Goal: Information Seeking & Learning: Learn about a topic

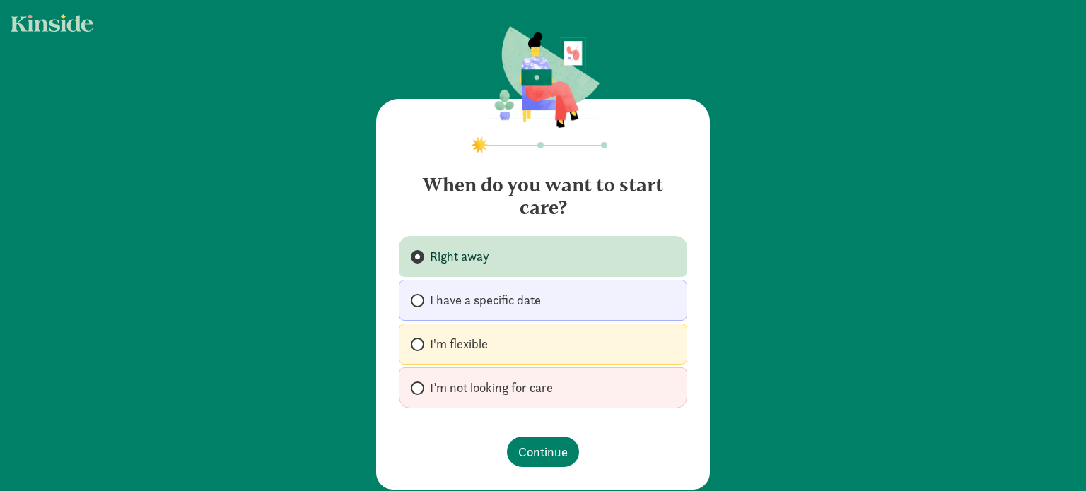
click at [493, 306] on span "I have a specific date" at bounding box center [485, 300] width 111 height 17
click at [420, 305] on input "I have a specific date" at bounding box center [415, 300] width 9 height 9
radio input "true"
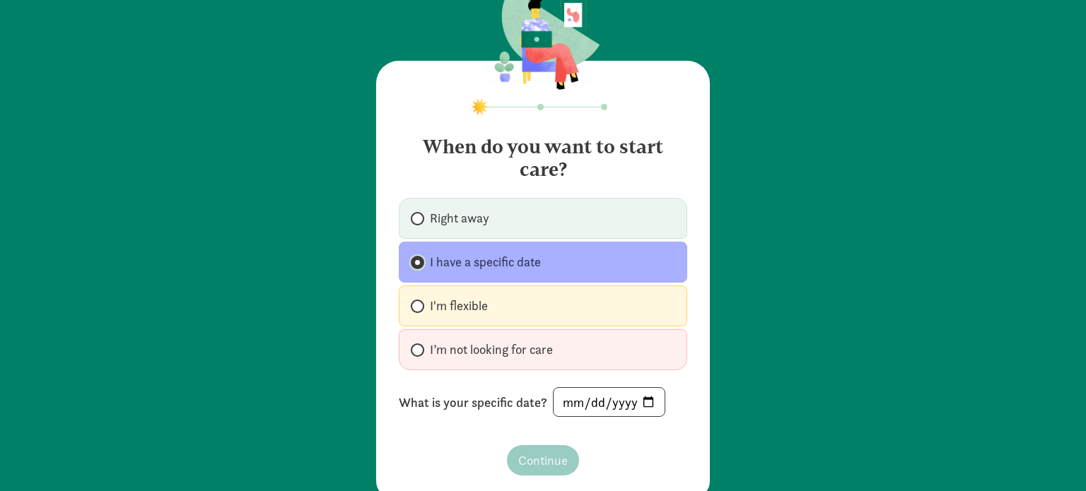
scroll to position [71, 0]
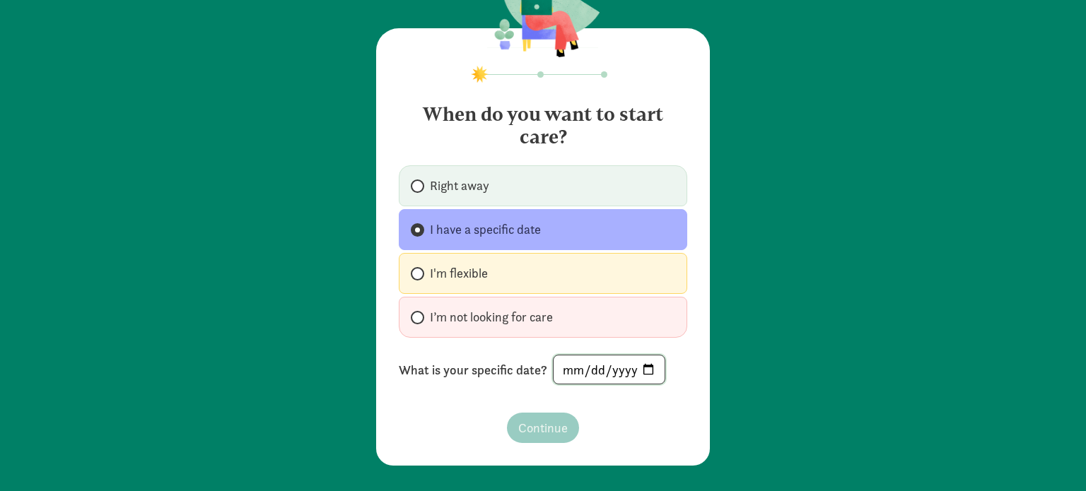
click at [562, 373] on input "date" at bounding box center [608, 369] width 111 height 28
type input "2027-06-15"
type input "[DATE]"
click at [569, 428] on button "Continue" at bounding box center [543, 428] width 72 height 30
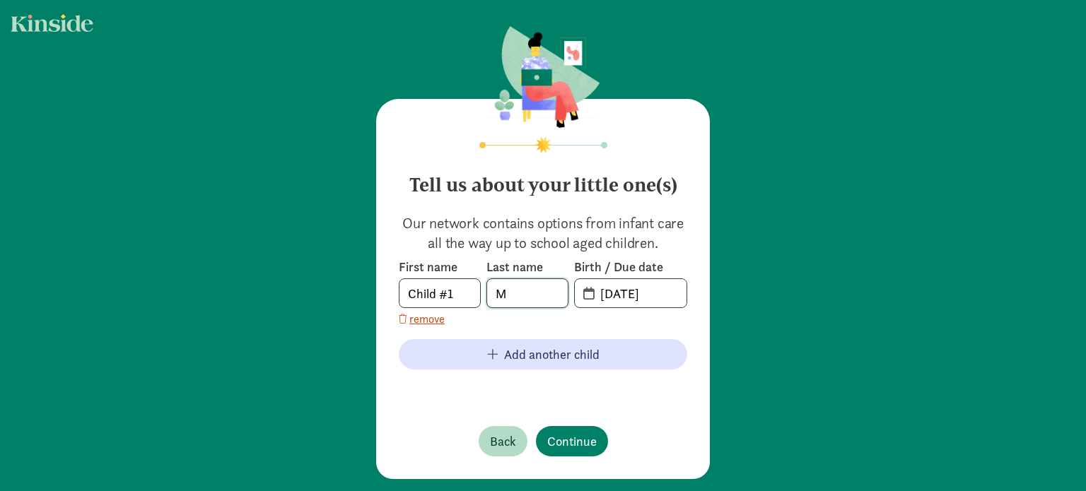
click at [537, 288] on input "M" at bounding box center [527, 293] width 81 height 28
click at [616, 295] on input "08-11-2025" at bounding box center [639, 293] width 95 height 28
click at [640, 294] on input "08-11-2025" at bounding box center [639, 293] width 95 height 28
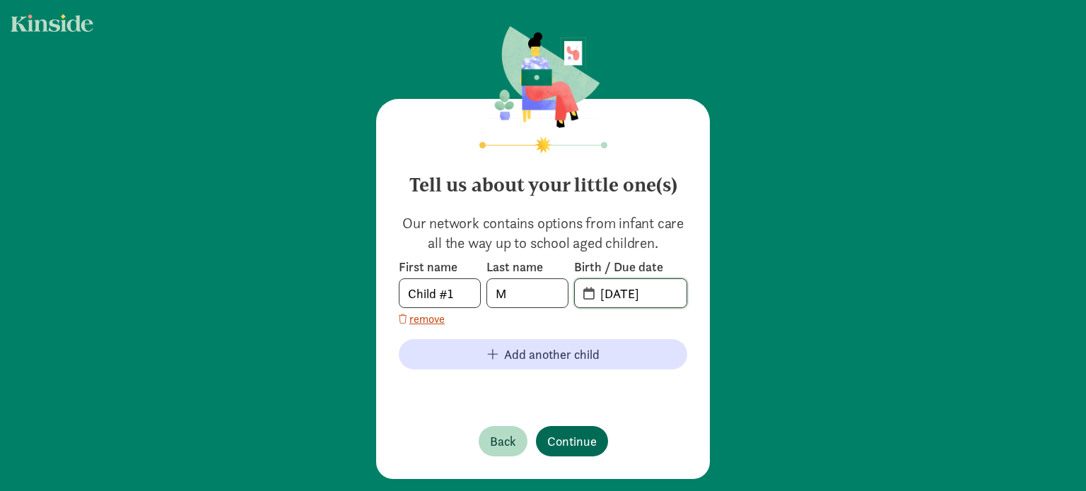
type input "03-13-2026"
click at [561, 453] on button "Continue" at bounding box center [572, 441] width 72 height 30
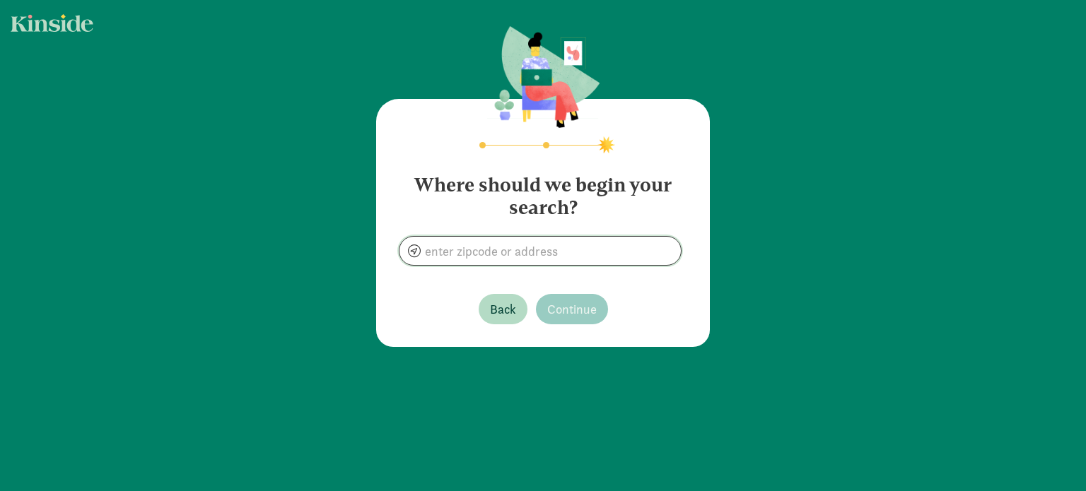
click at [490, 245] on input at bounding box center [539, 251] width 281 height 28
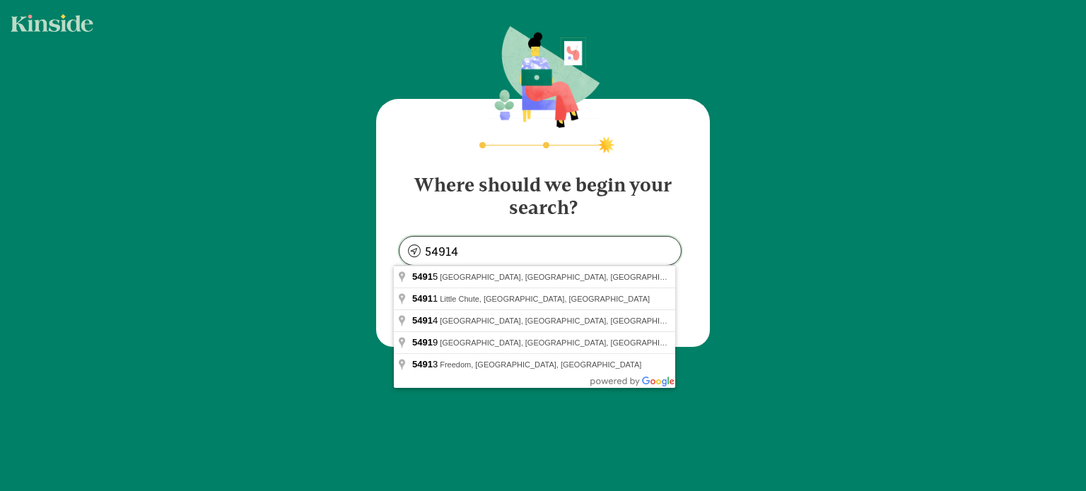
type input "Appleton, WI 54914, USA"
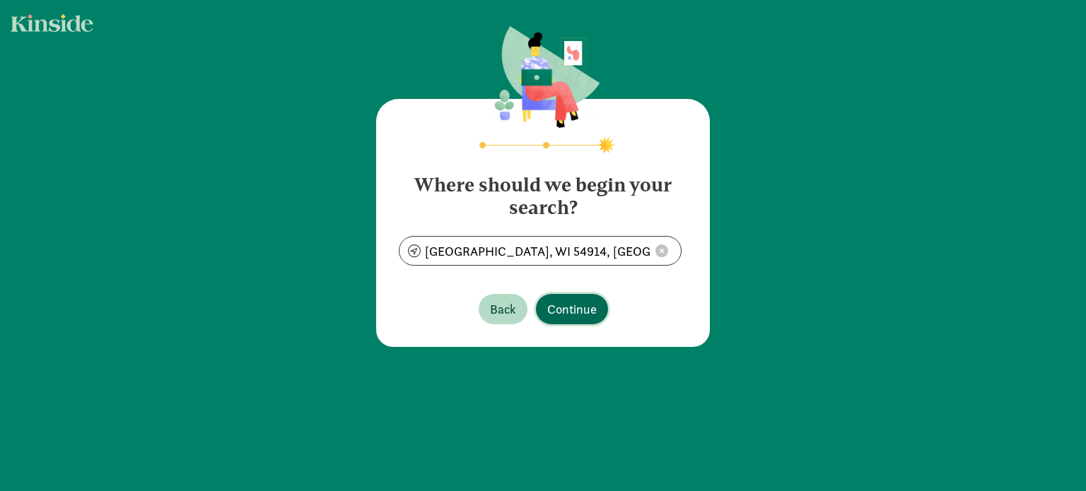
click at [577, 319] on button "Continue" at bounding box center [572, 309] width 72 height 30
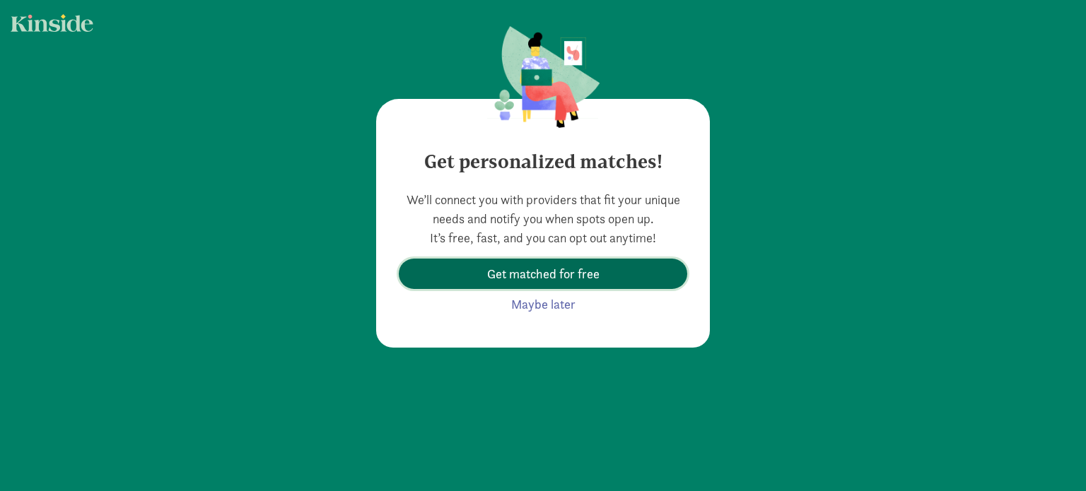
click at [556, 269] on span "Get matched for free" at bounding box center [543, 273] width 112 height 19
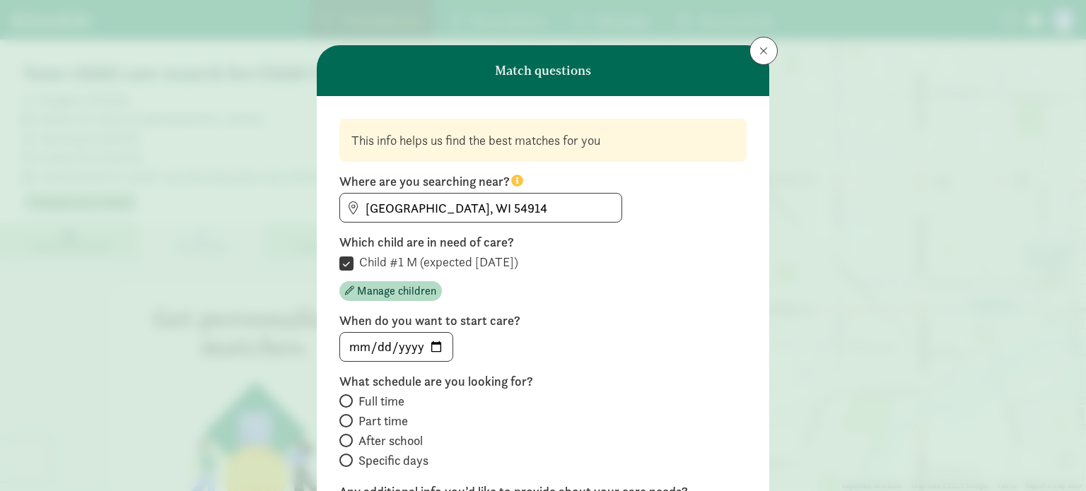
scroll to position [141, 0]
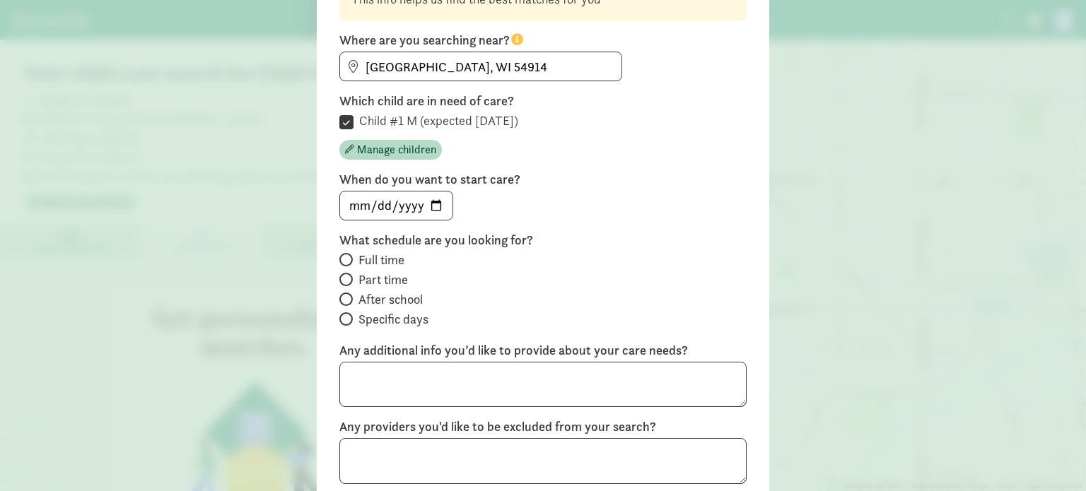
click at [375, 260] on span "Full time" at bounding box center [381, 260] width 46 height 17
click at [348, 260] on input "Full time" at bounding box center [343, 259] width 9 height 9
radio input "true"
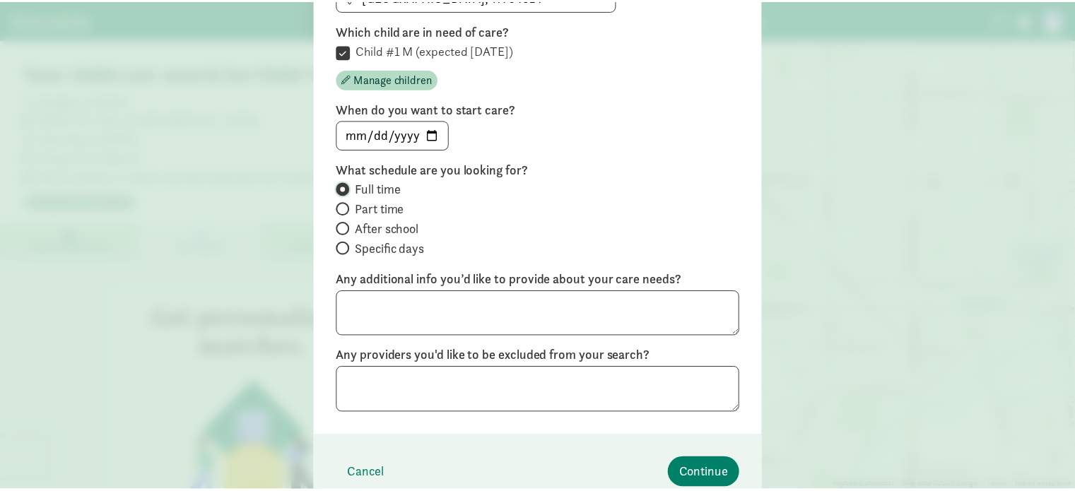
scroll to position [277, 0]
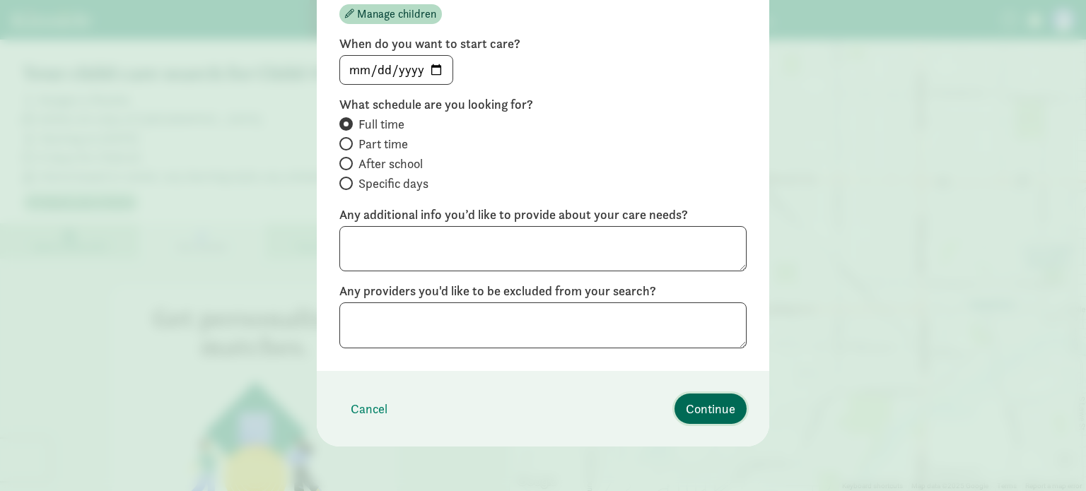
click at [722, 413] on span "Continue" at bounding box center [710, 408] width 49 height 19
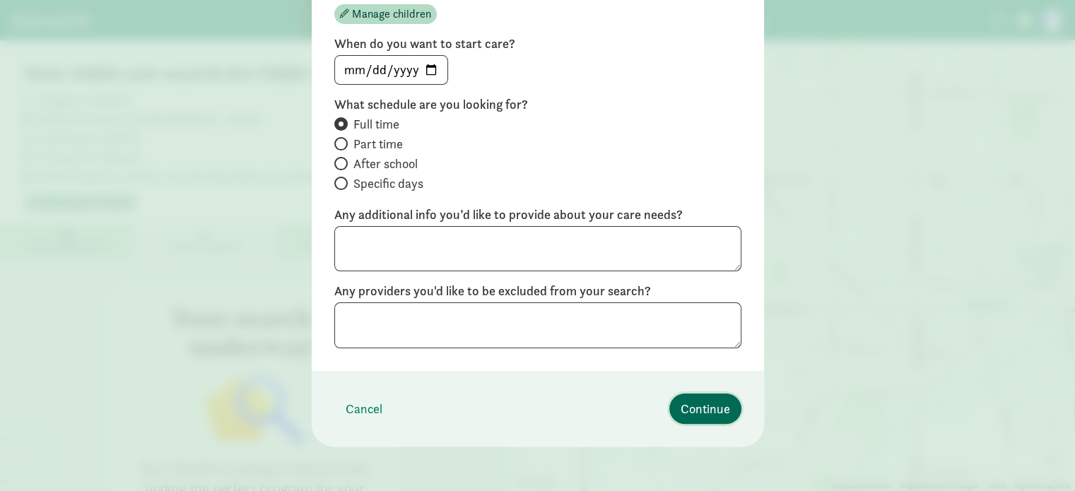
scroll to position [87, 0]
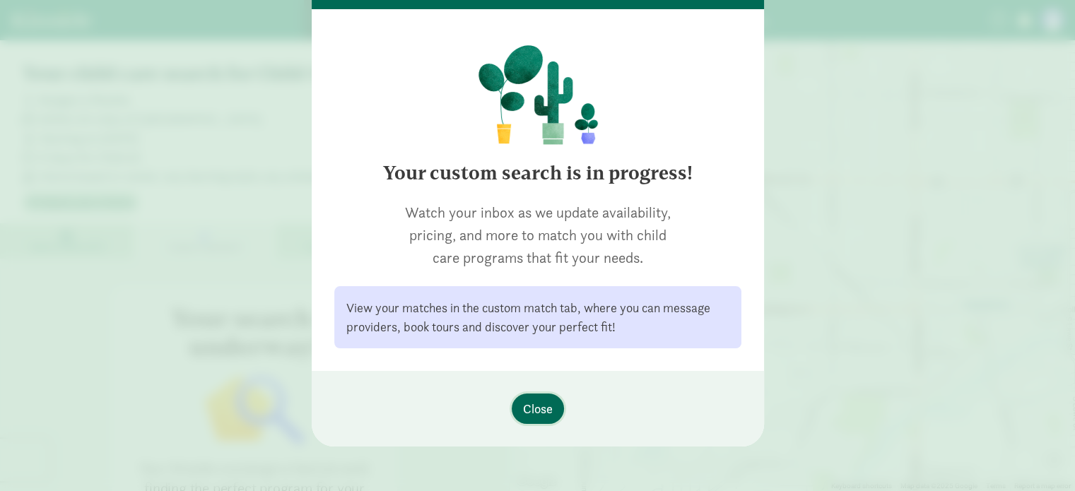
click at [536, 406] on span "Close" at bounding box center [538, 408] width 30 height 19
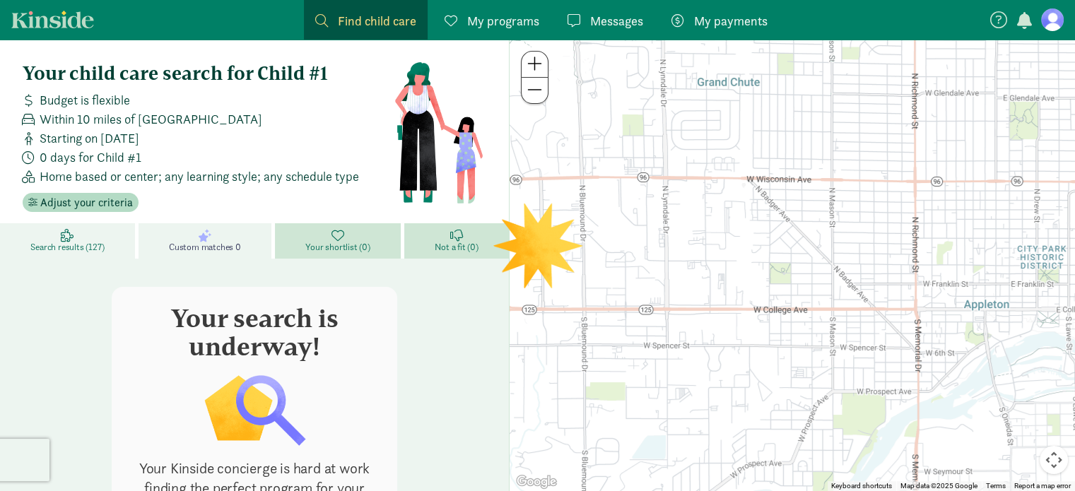
click at [66, 244] on span "Search results (127)" at bounding box center [67, 247] width 74 height 11
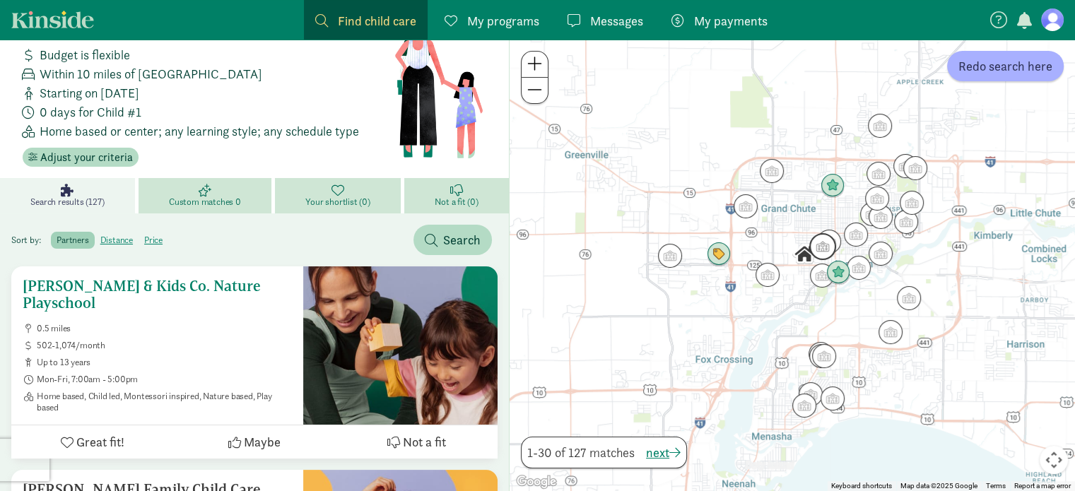
scroll to position [141, 0]
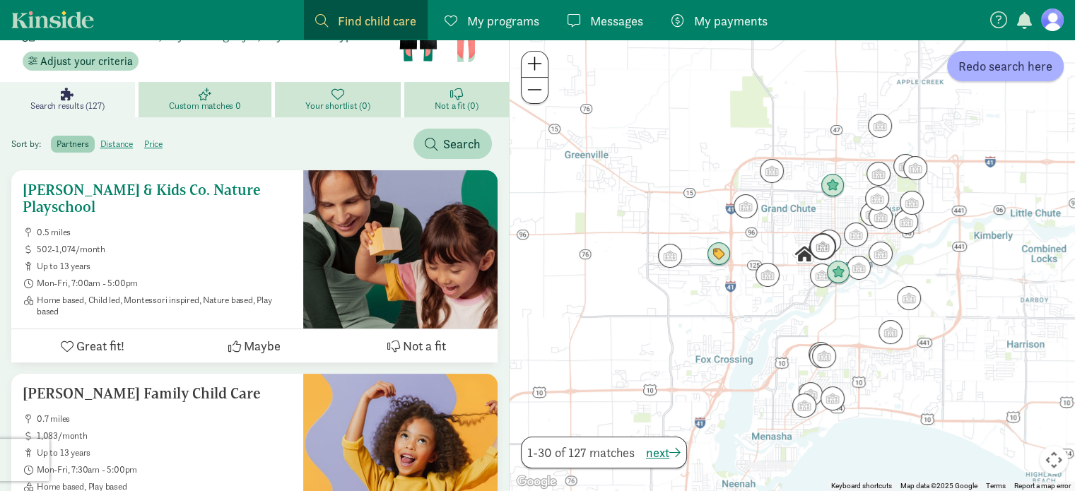
click at [107, 336] on span "Great fit!" at bounding box center [100, 345] width 48 height 19
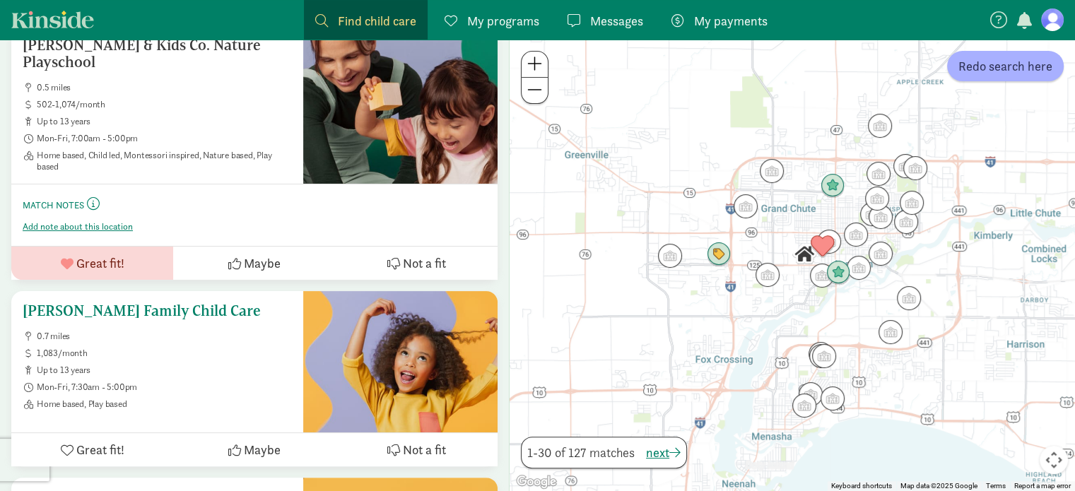
scroll to position [283, 0]
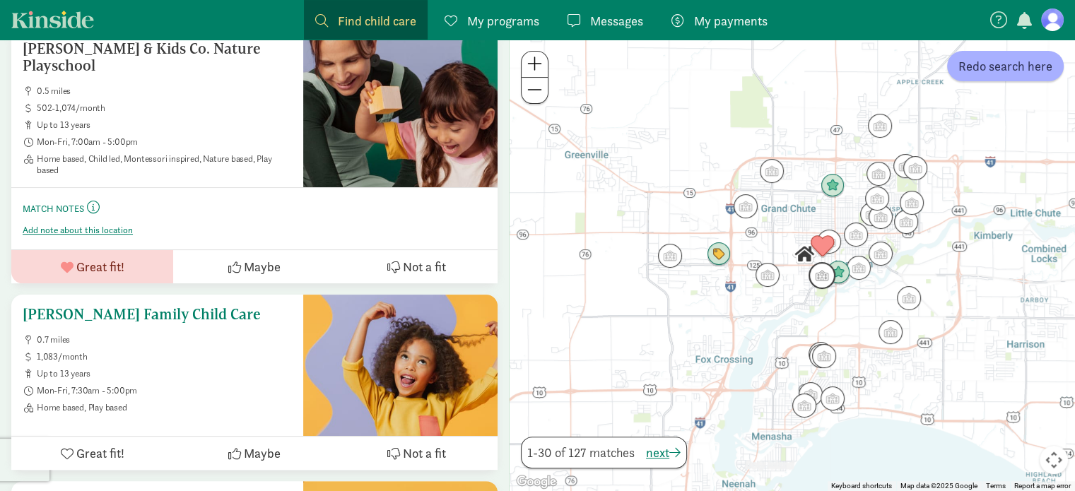
drag, startPoint x: 203, startPoint y: 300, endPoint x: 45, endPoint y: 301, distance: 157.6
click at [48, 306] on h5 "[PERSON_NAME] Family Child Care" at bounding box center [157, 314] width 269 height 17
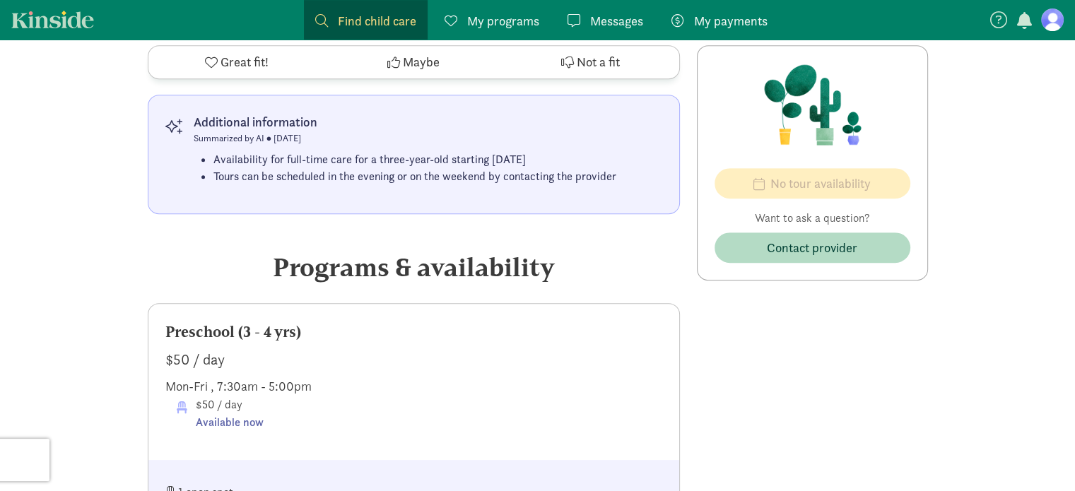
scroll to position [848, 0]
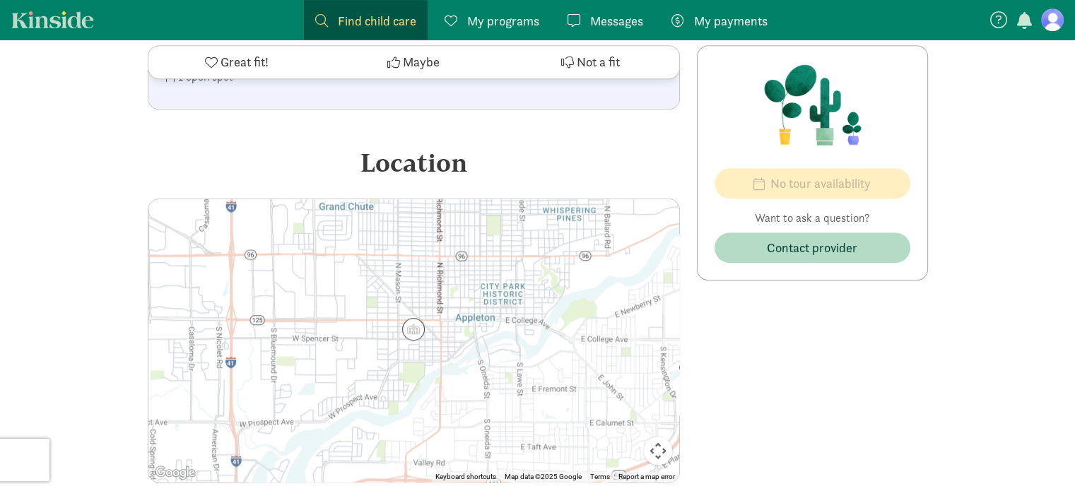
scroll to position [1060, 0]
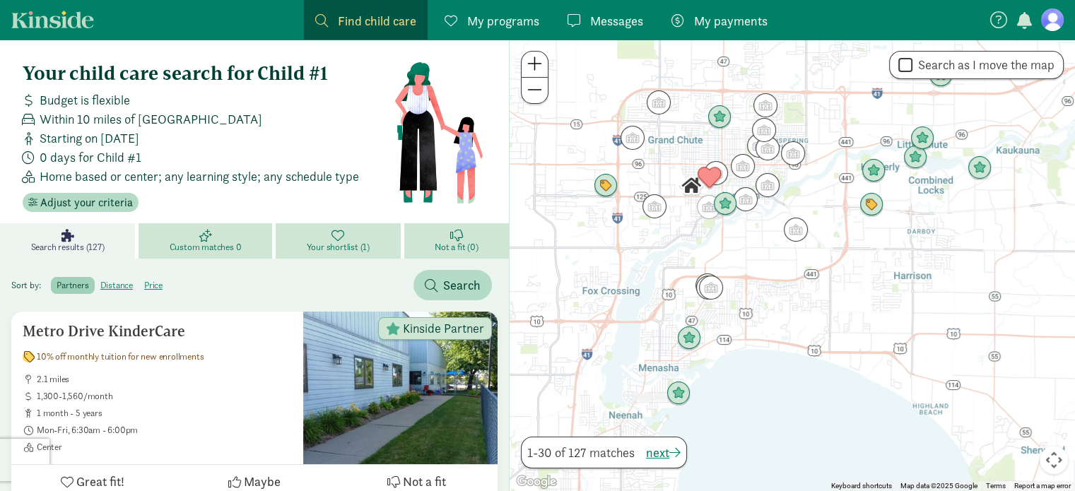
click at [69, 249] on span "Search results (127)" at bounding box center [68, 247] width 74 height 11
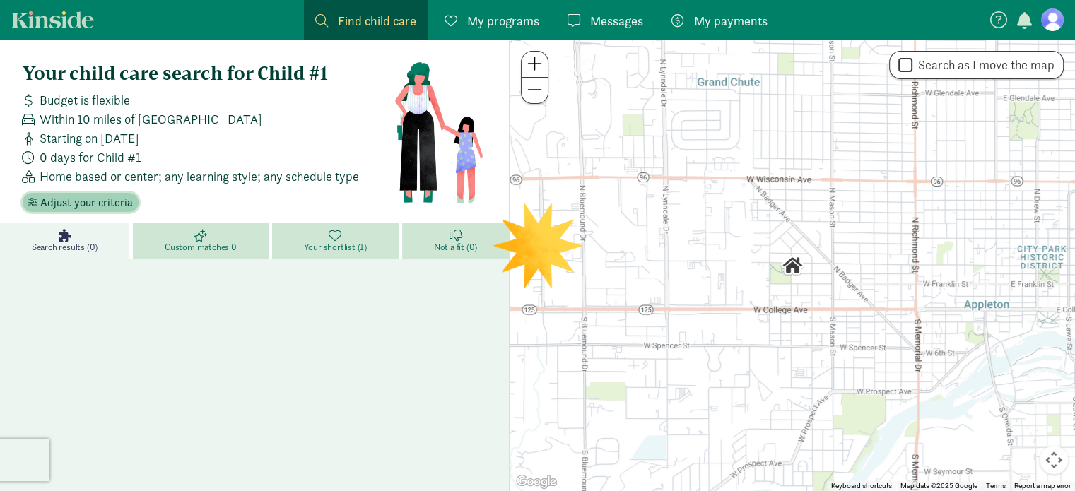
click at [83, 200] on span "Adjust your criteria" at bounding box center [86, 202] width 93 height 17
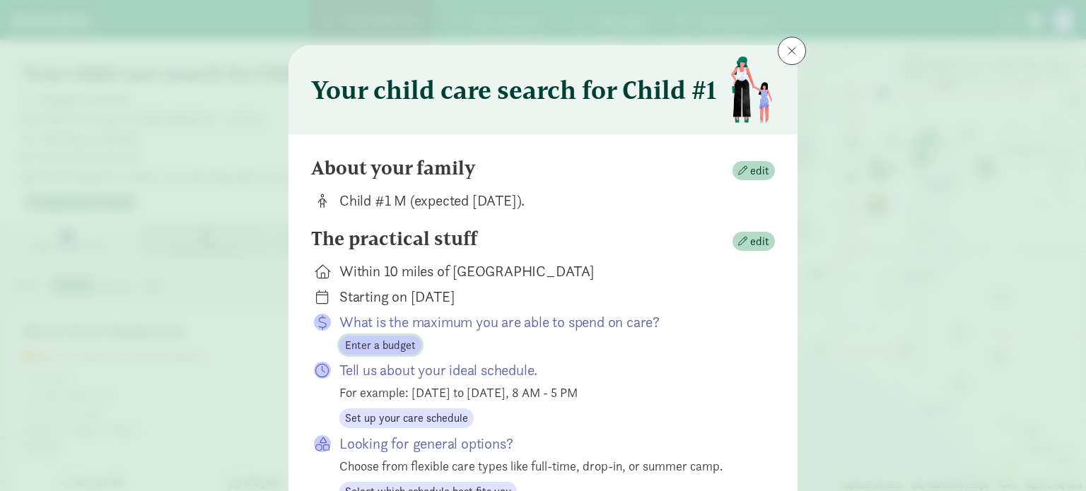
click at [373, 348] on span "Enter a budget" at bounding box center [380, 345] width 71 height 17
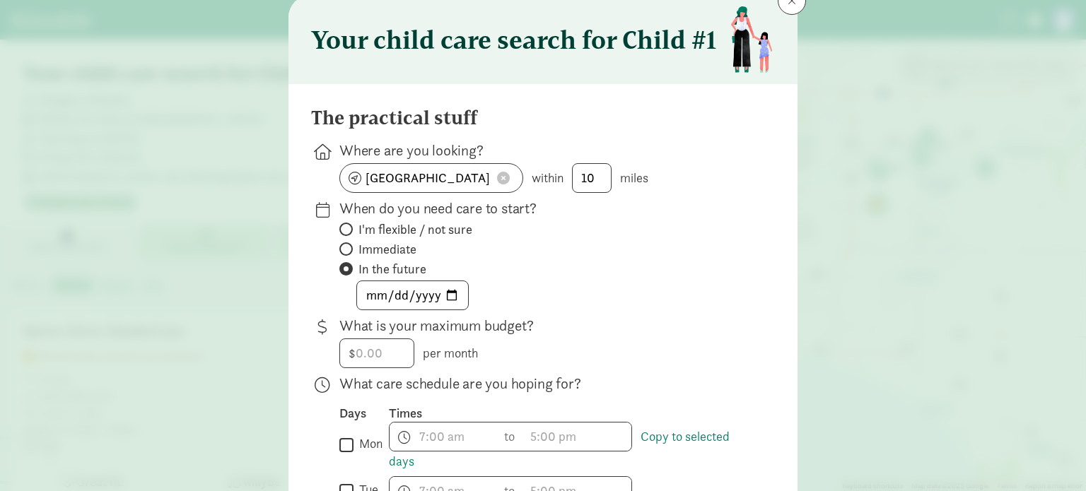
scroll to position [71, 0]
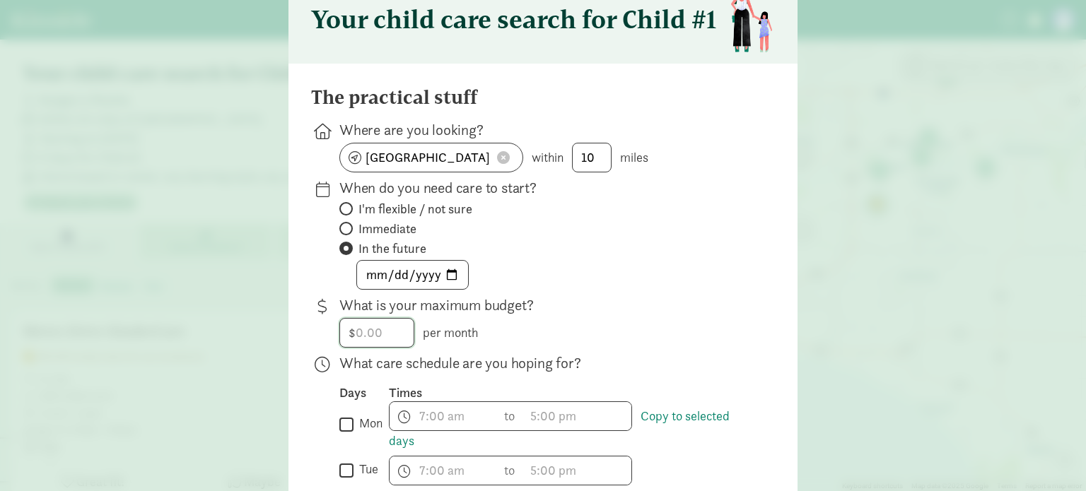
click at [374, 338] on input "number" at bounding box center [377, 333] width 74 height 28
type input "1300"
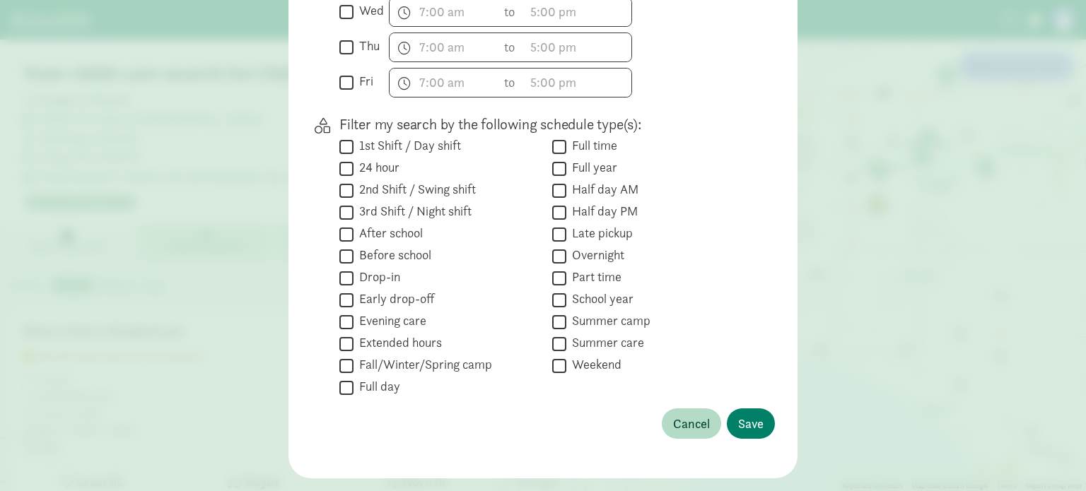
scroll to position [565, 0]
click at [741, 421] on span "Save" at bounding box center [750, 422] width 25 height 19
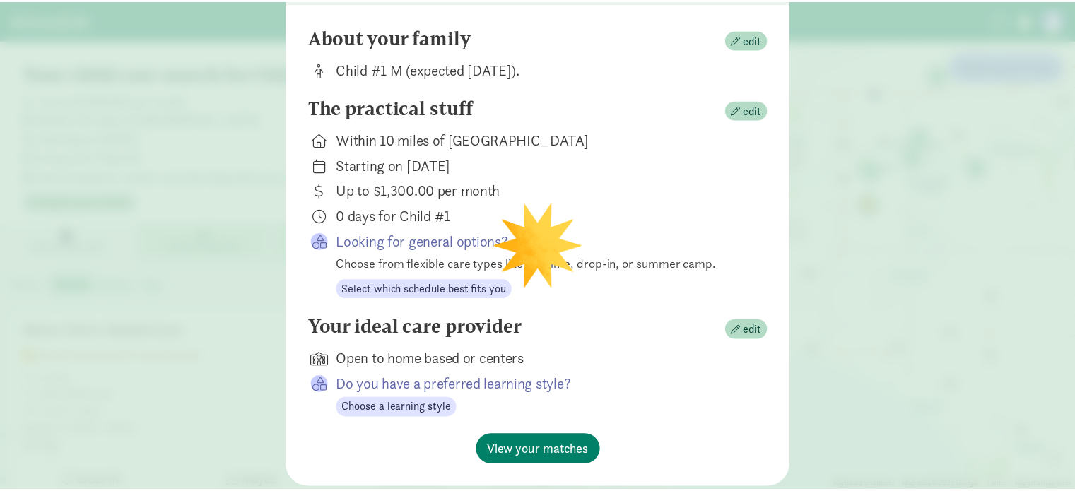
scroll to position [102, 0]
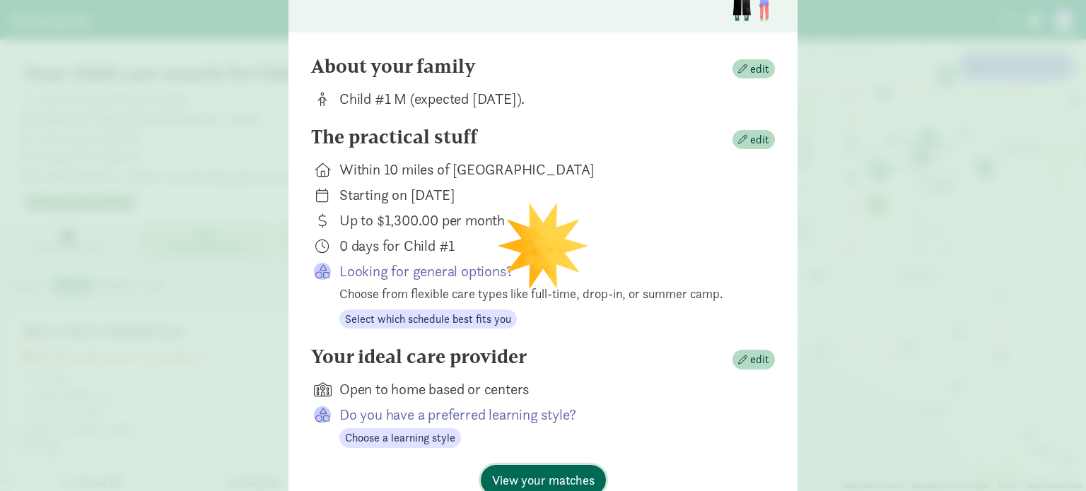
click at [543, 474] on span "View your matches" at bounding box center [543, 480] width 102 height 19
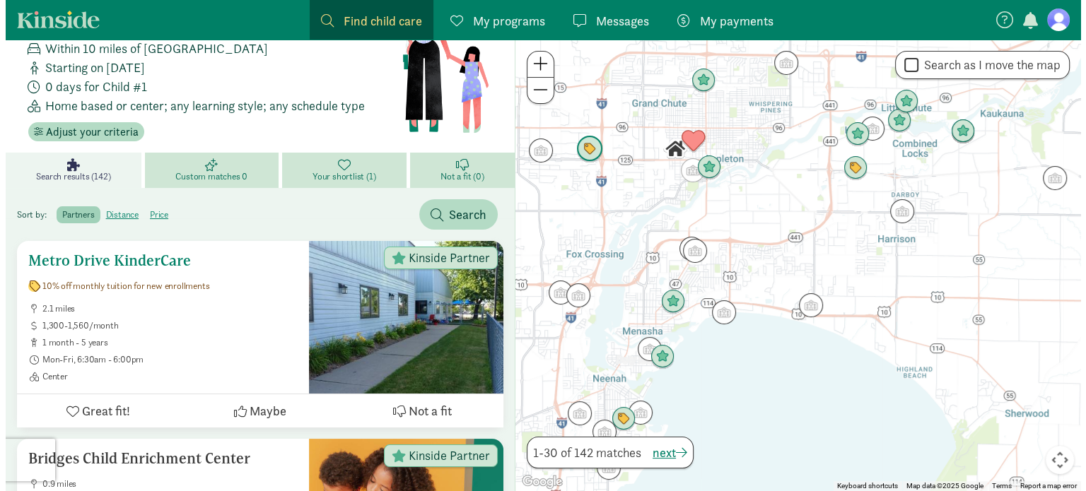
scroll to position [0, 0]
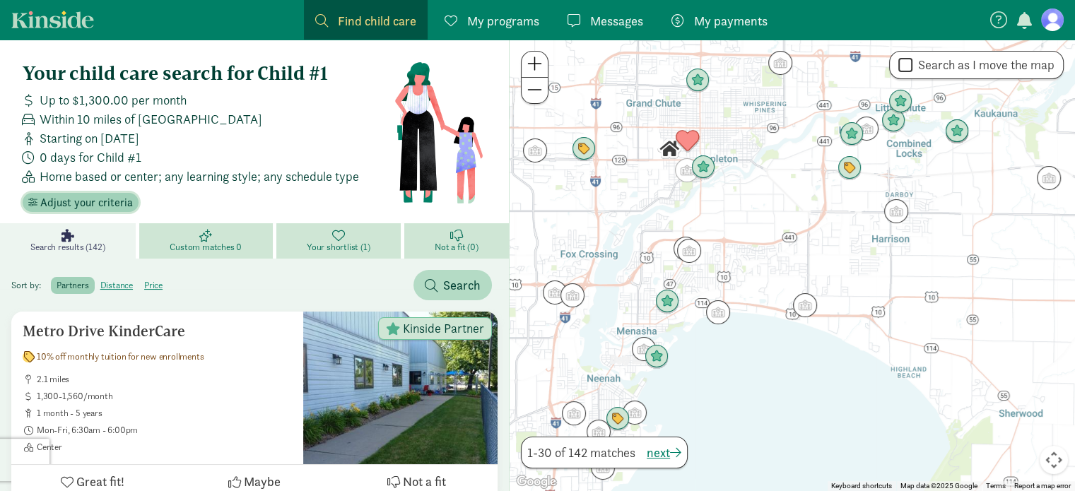
click at [84, 203] on span "Adjust your criteria" at bounding box center [86, 202] width 93 height 17
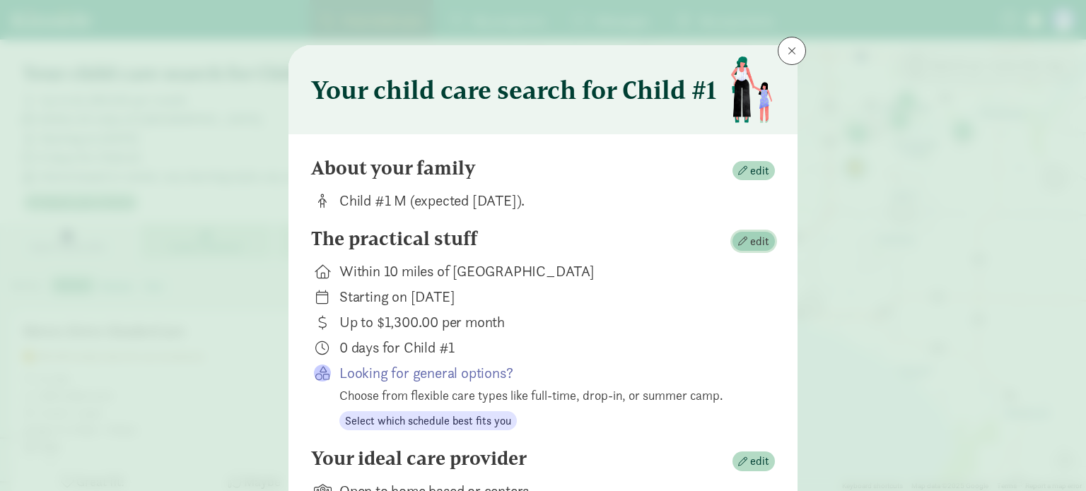
click at [750, 247] on span "edit" at bounding box center [759, 241] width 19 height 17
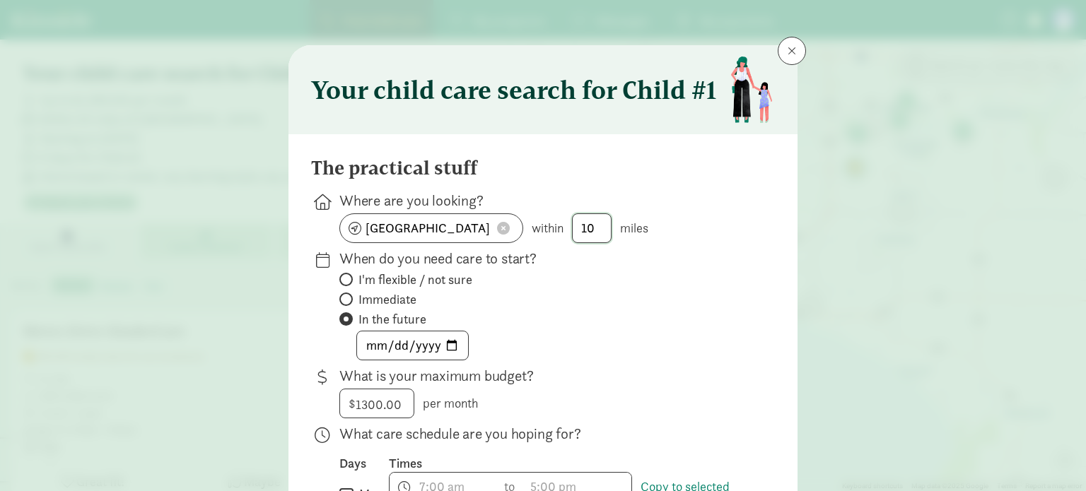
click at [592, 225] on input "10" at bounding box center [591, 228] width 38 height 28
type input "1"
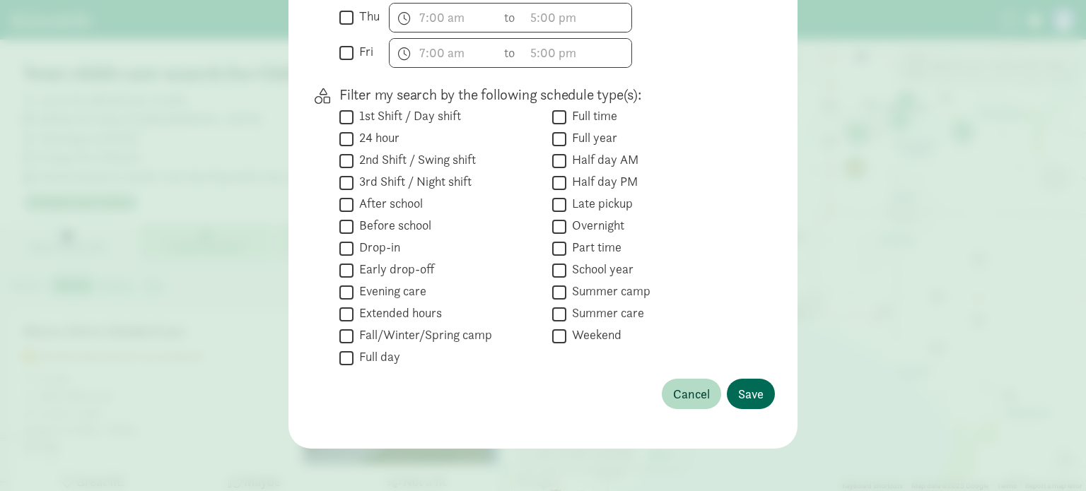
type input "7"
click at [738, 389] on span "Save" at bounding box center [750, 393] width 25 height 19
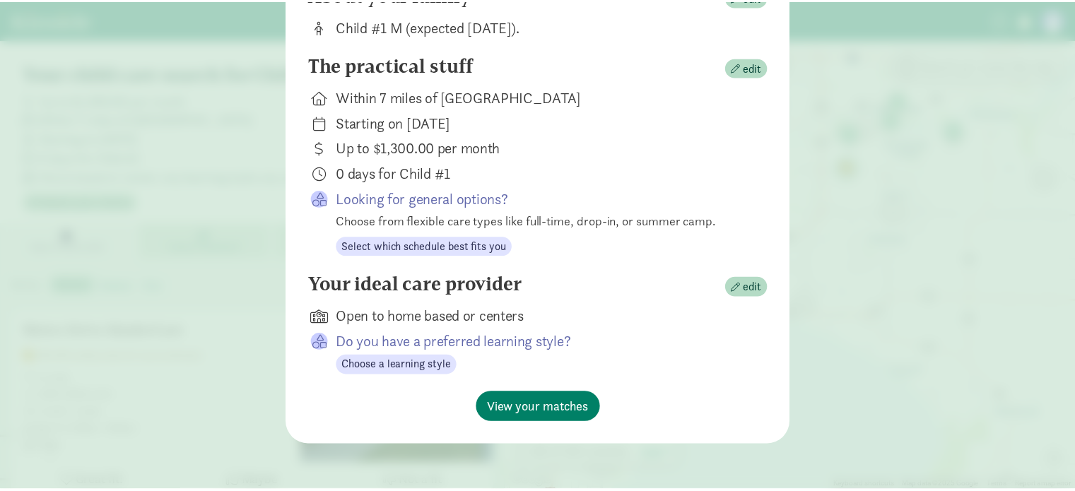
scroll to position [172, 0]
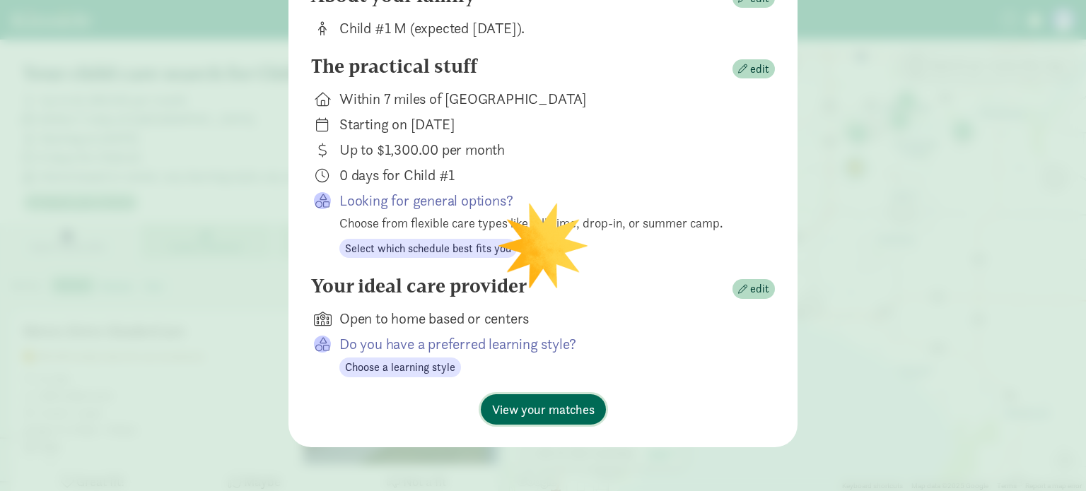
click at [565, 414] on span "View your matches" at bounding box center [543, 409] width 102 height 19
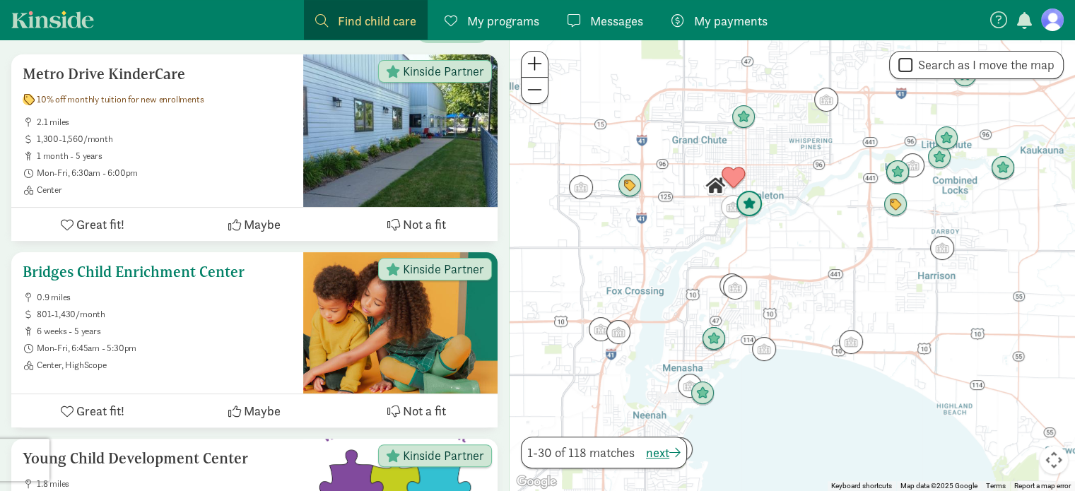
scroll to position [283, 0]
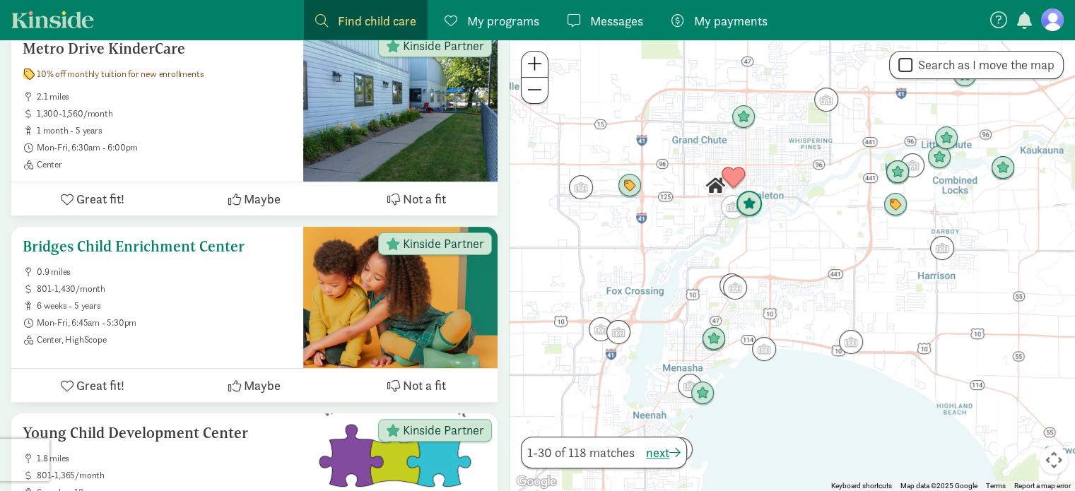
click at [254, 387] on span "Maybe" at bounding box center [262, 385] width 37 height 19
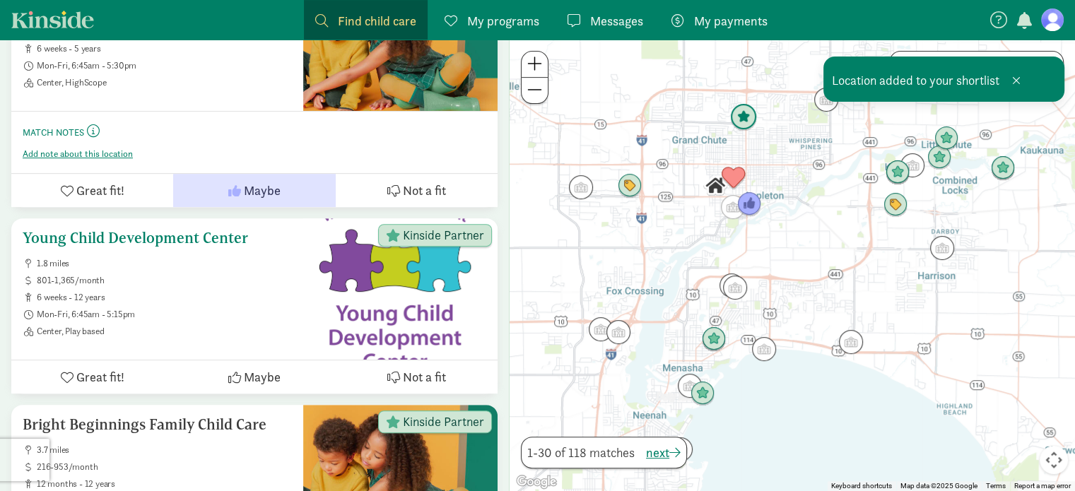
scroll to position [565, 0]
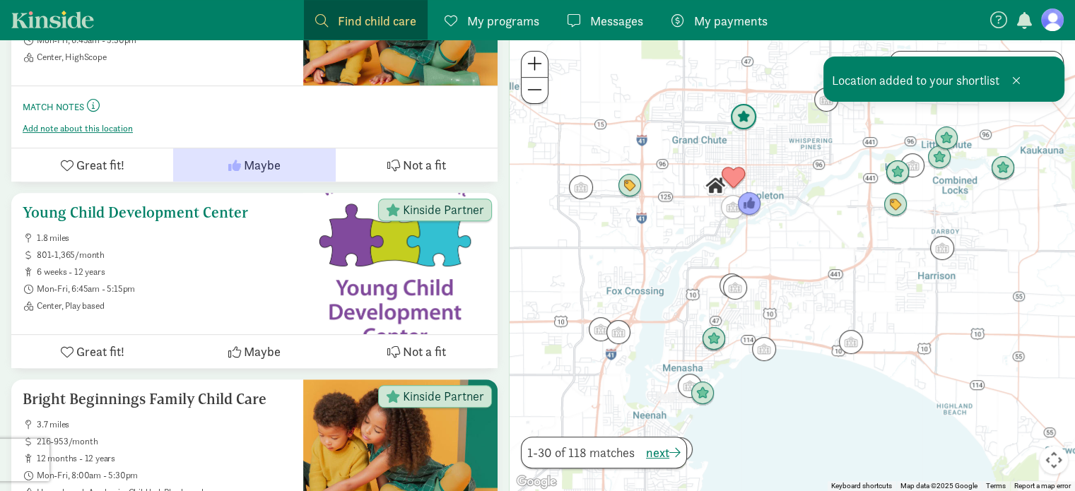
click at [181, 205] on h5 "Young Child Development Center" at bounding box center [157, 212] width 269 height 17
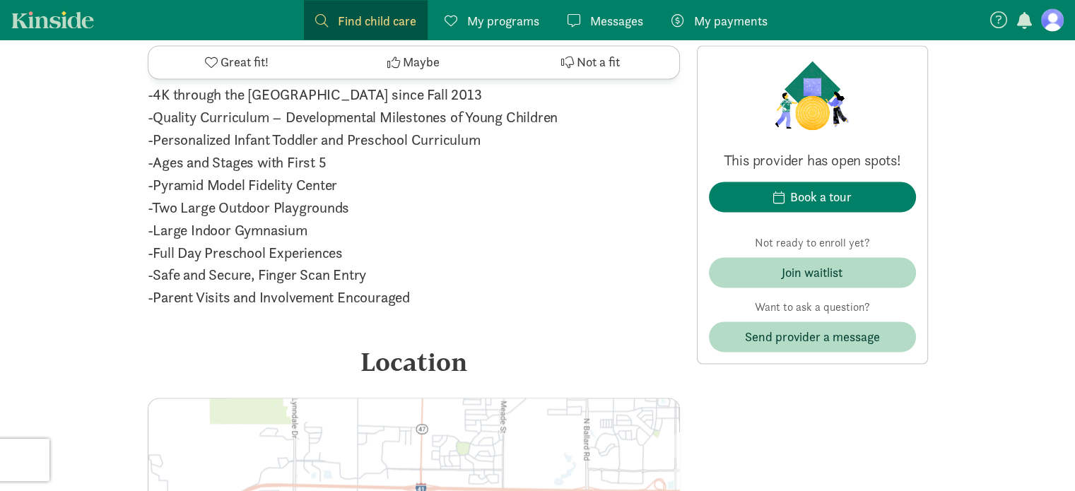
scroll to position [2403, 0]
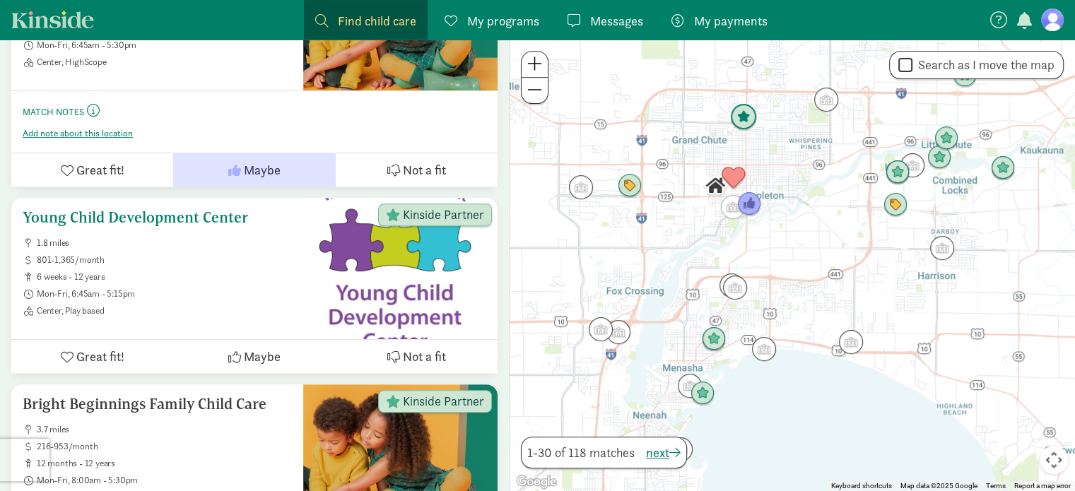
scroll to position [557, 0]
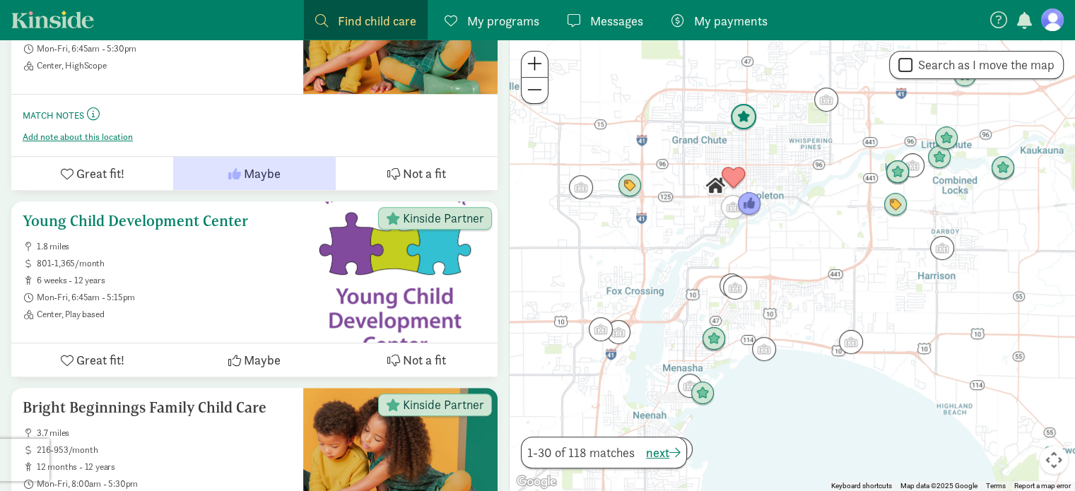
click at [265, 364] on span "Maybe" at bounding box center [262, 360] width 37 height 19
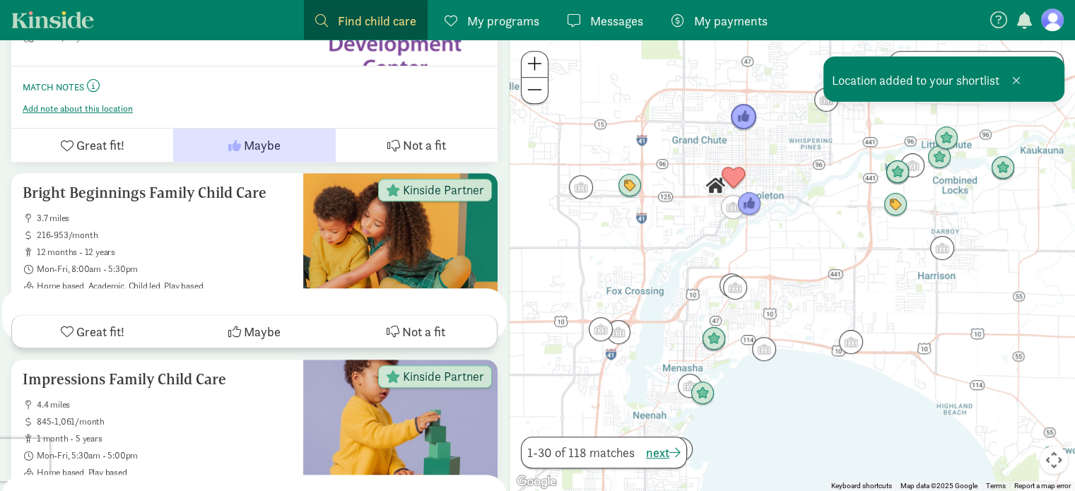
scroll to position [840, 0]
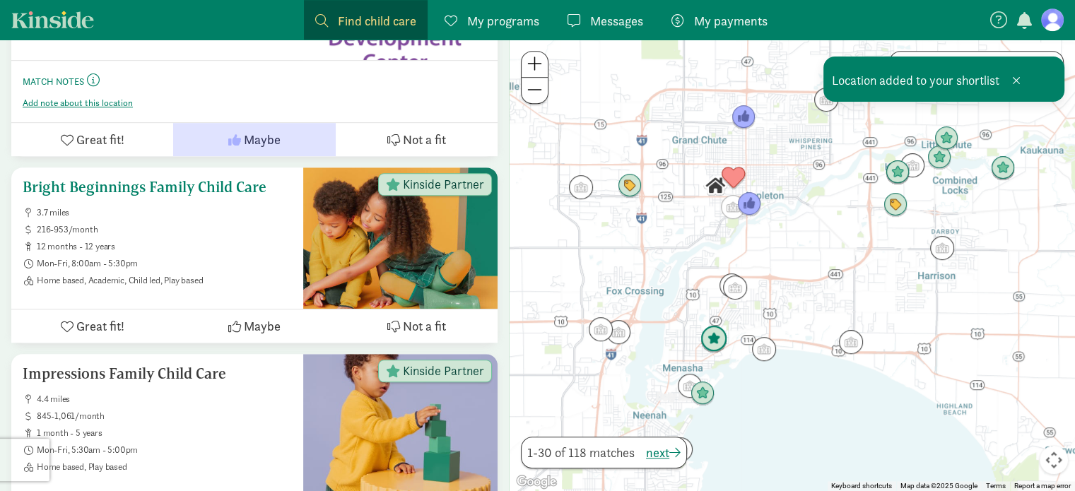
click at [421, 319] on span "Not a fit" at bounding box center [424, 326] width 43 height 19
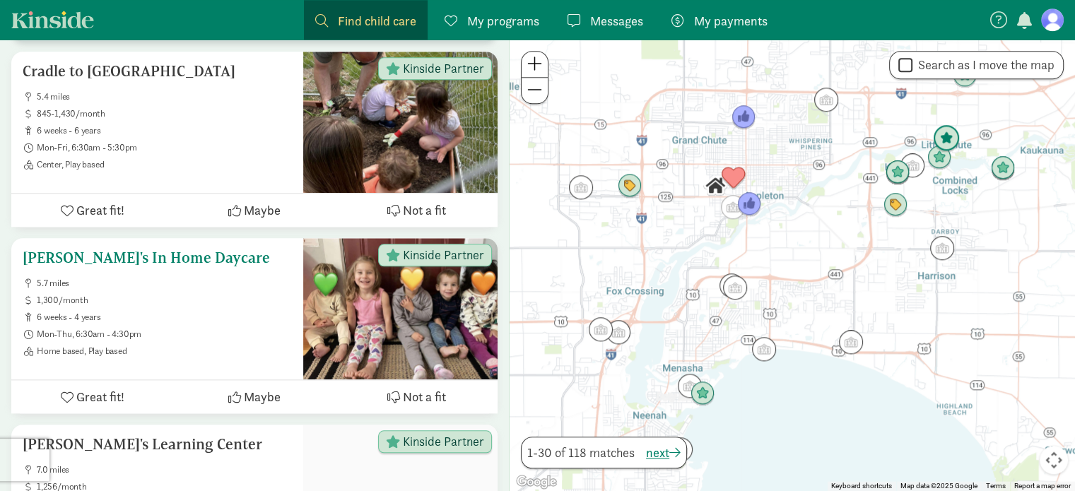
scroll to position [1617, 0]
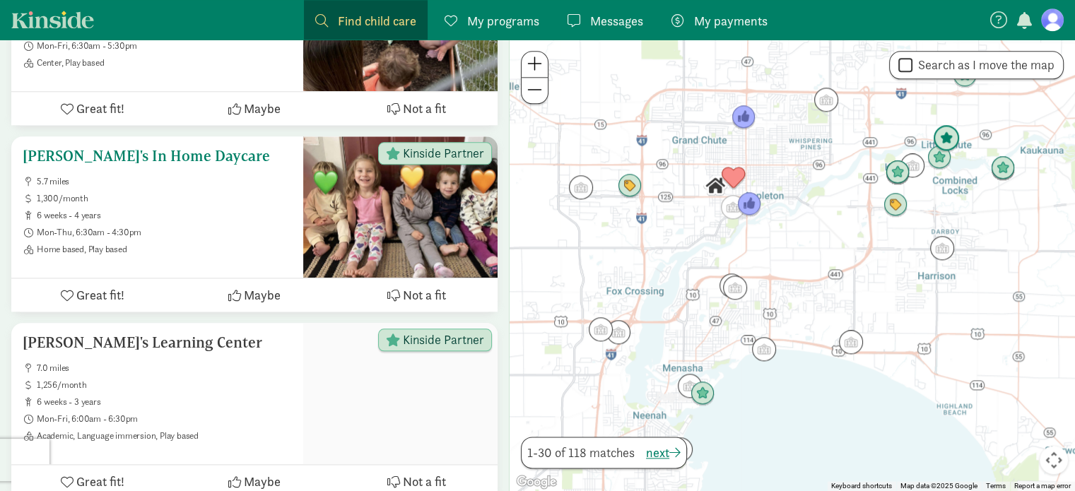
click at [254, 299] on span "Maybe" at bounding box center [262, 295] width 37 height 19
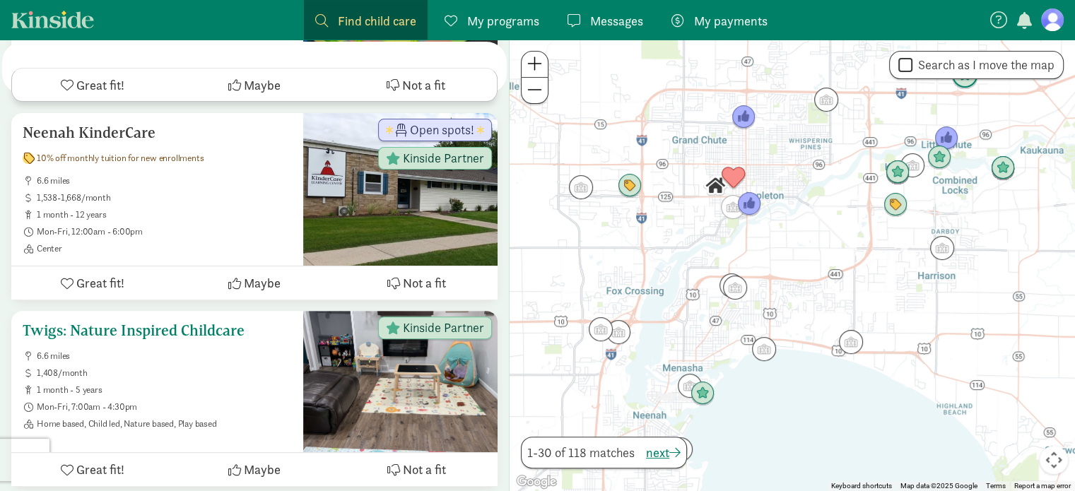
scroll to position [5783, 0]
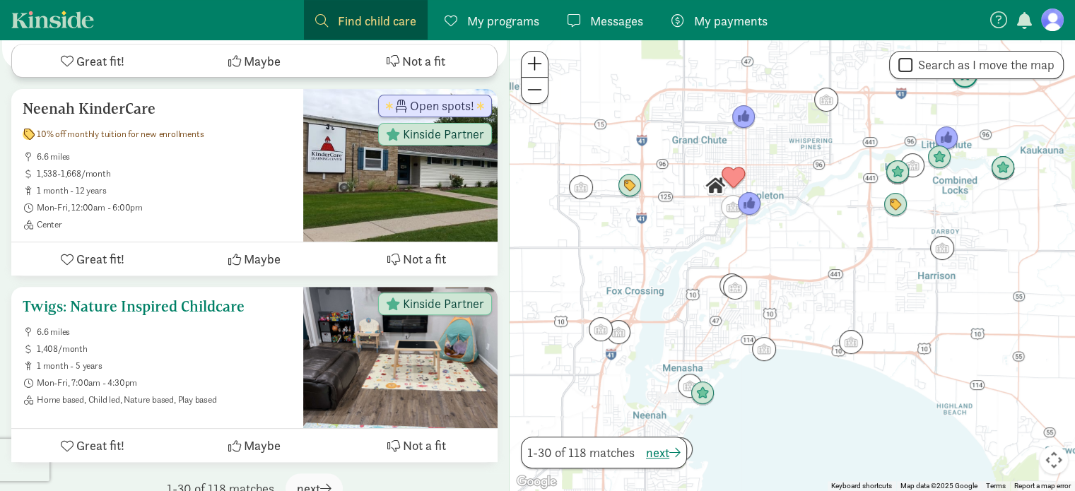
click at [153, 298] on h5 "Twigs: Nature Inspired Childcare" at bounding box center [157, 306] width 269 height 17
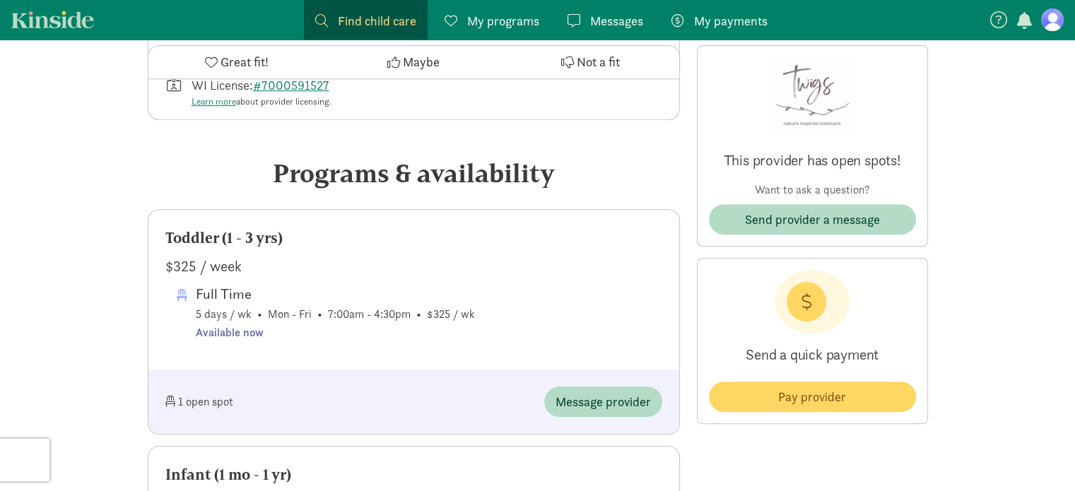
scroll to position [283, 0]
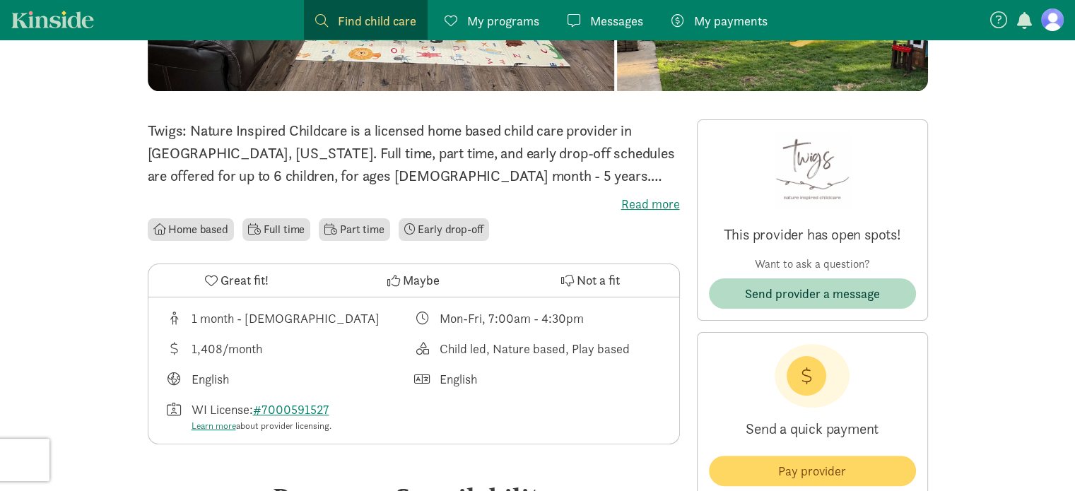
click at [642, 199] on label "Read more" at bounding box center [414, 204] width 532 height 17
click at [0, 0] on input "Read more" at bounding box center [0, 0] width 0 height 0
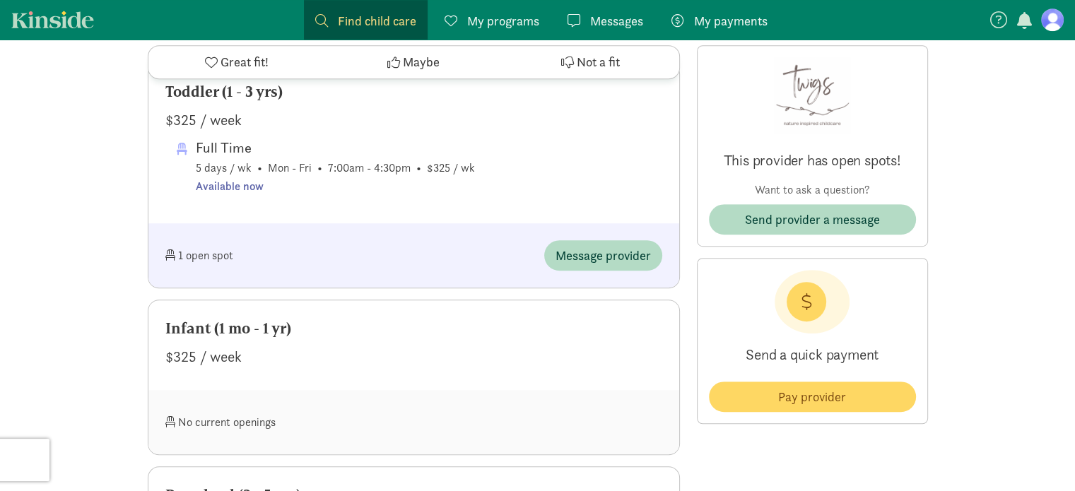
scroll to position [1060, 0]
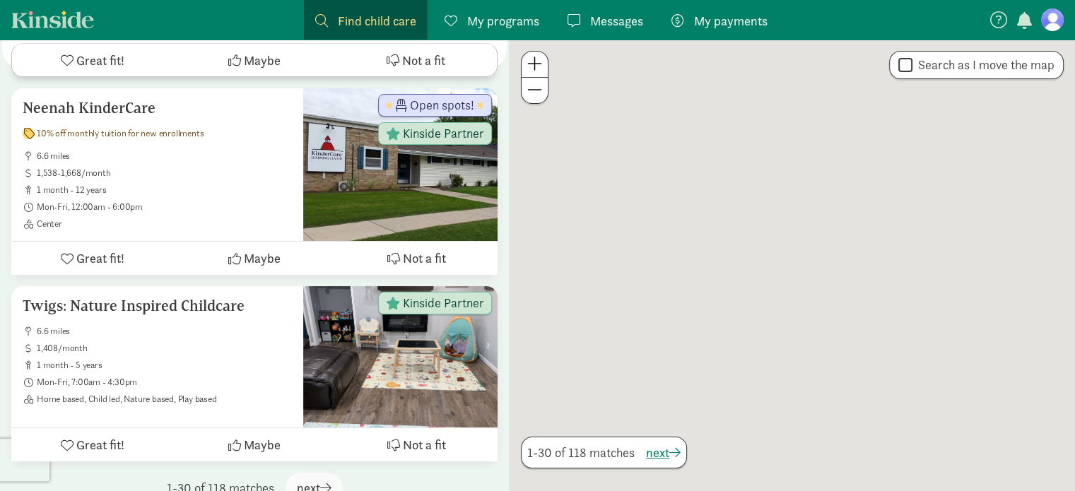
scroll to position [5597, 0]
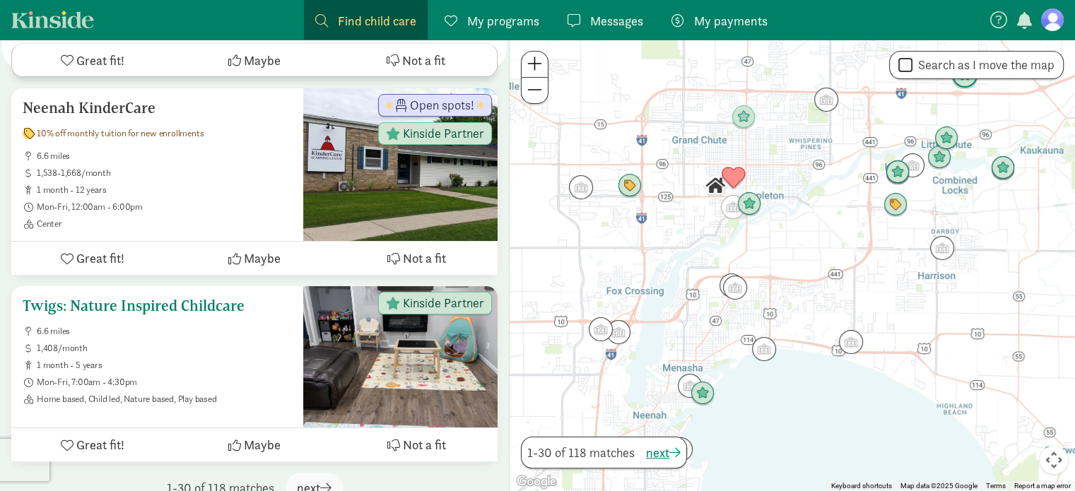
click at [252, 435] on span "Maybe" at bounding box center [262, 444] width 37 height 19
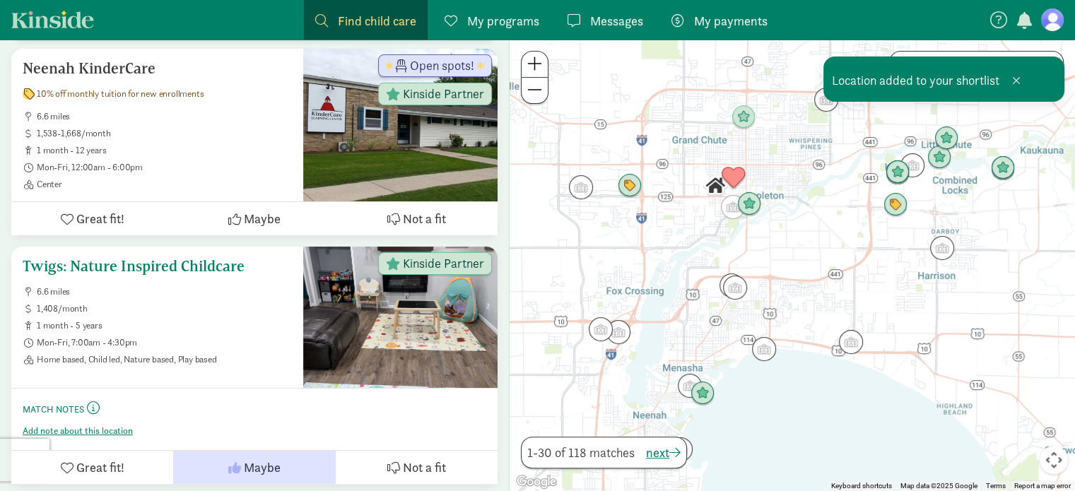
scroll to position [5783, 0]
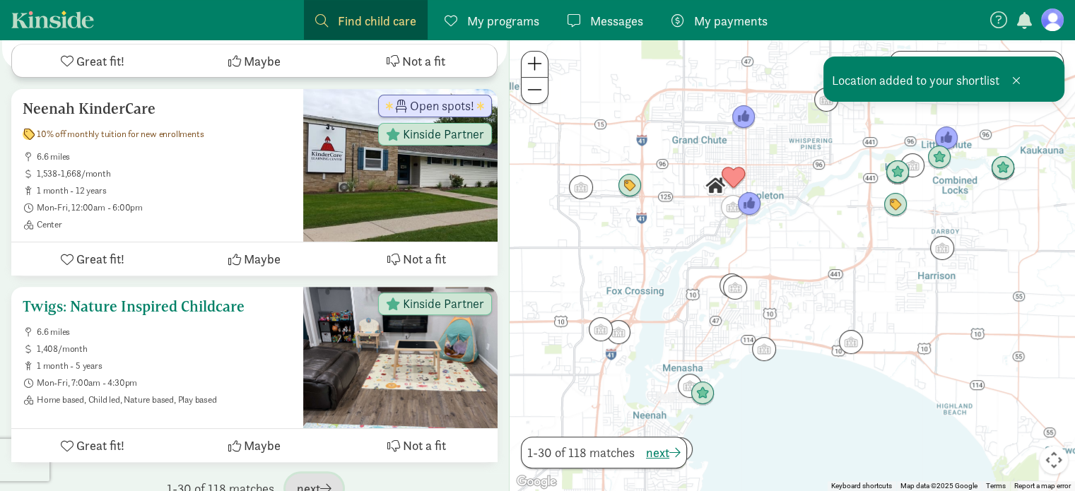
click at [317, 479] on span "next" at bounding box center [314, 488] width 35 height 19
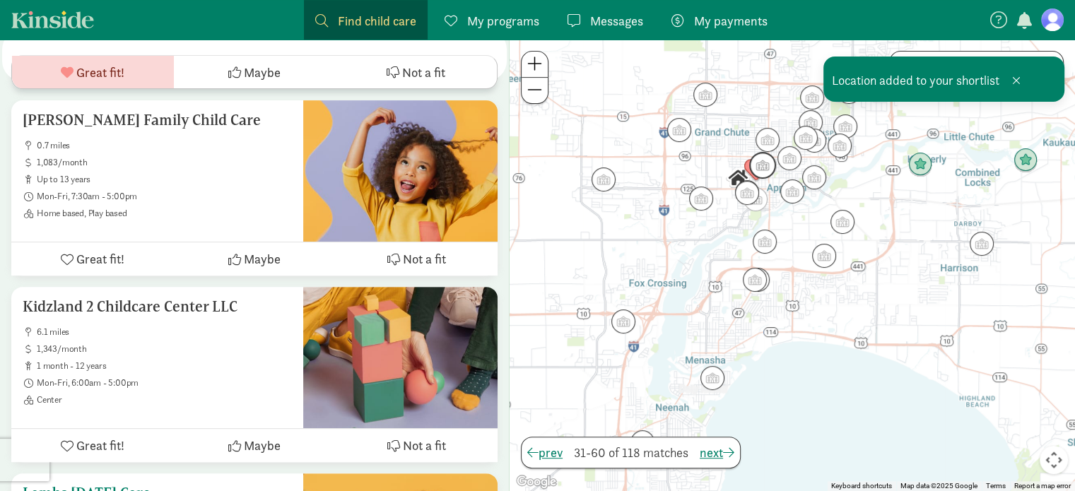
scroll to position [495, 0]
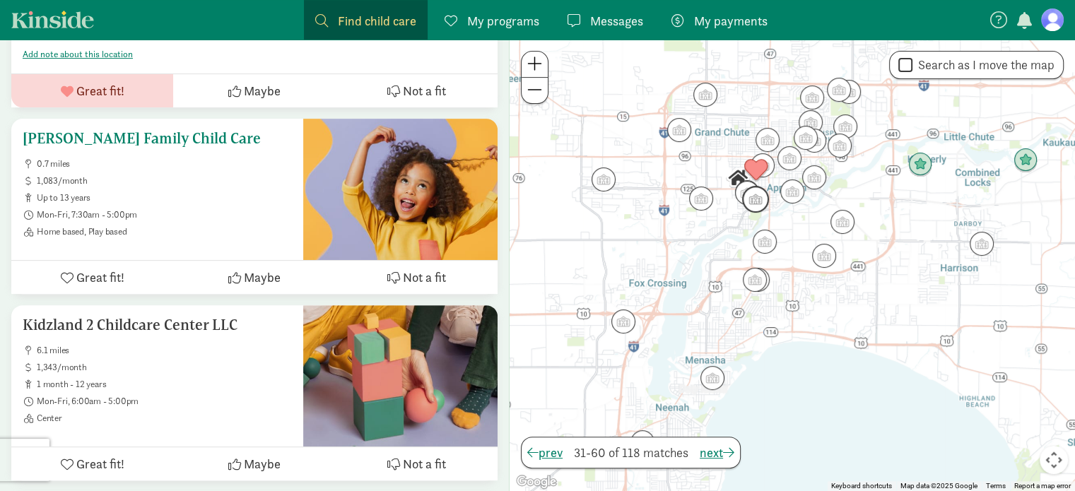
click at [96, 130] on h5 "[PERSON_NAME] Family Child Care" at bounding box center [157, 138] width 269 height 17
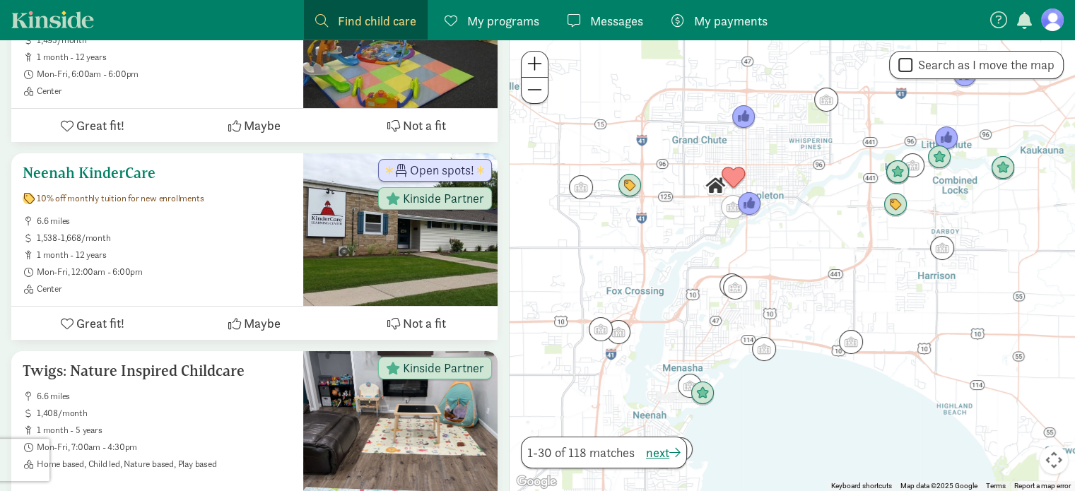
scroll to position [5472, 0]
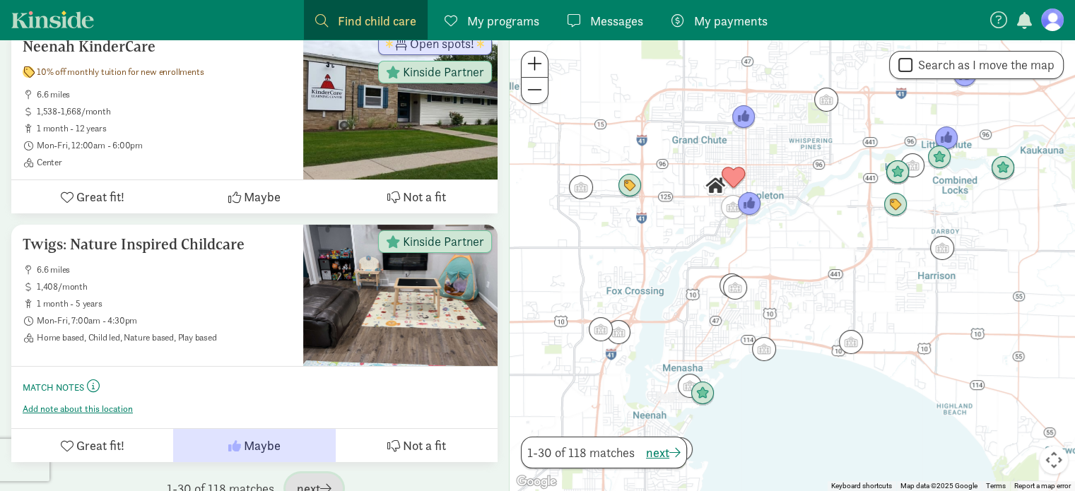
click at [319, 479] on span "next" at bounding box center [314, 488] width 35 height 19
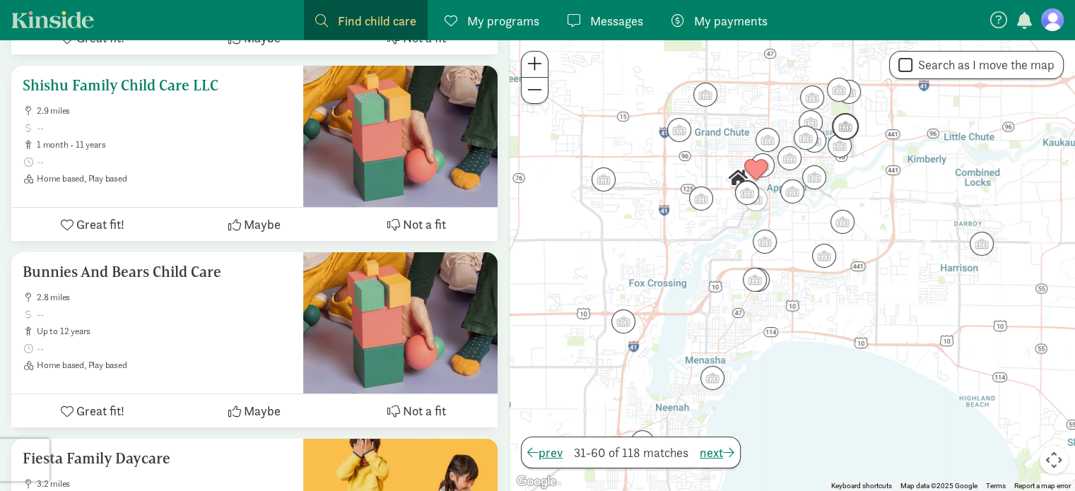
scroll to position [5301, 0]
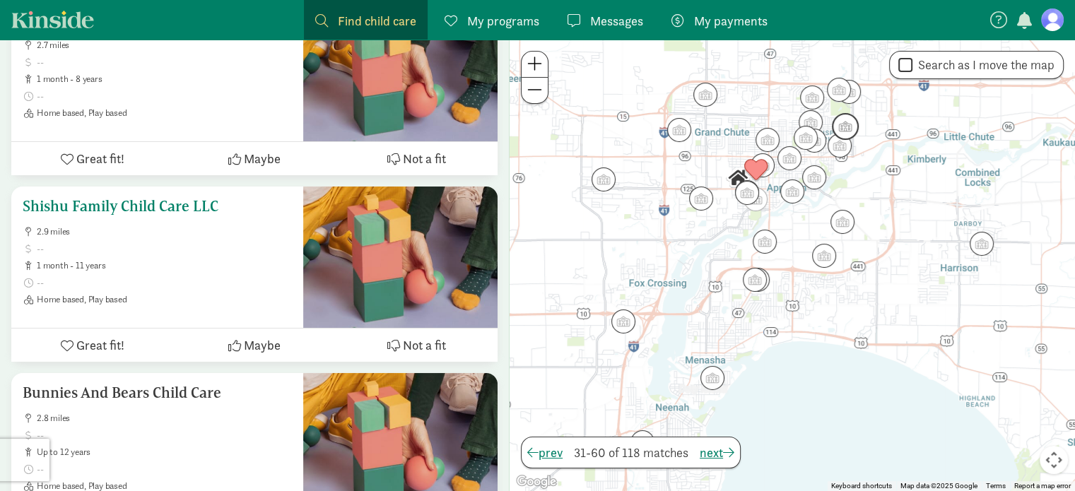
click at [263, 336] on span "Maybe" at bounding box center [262, 345] width 37 height 19
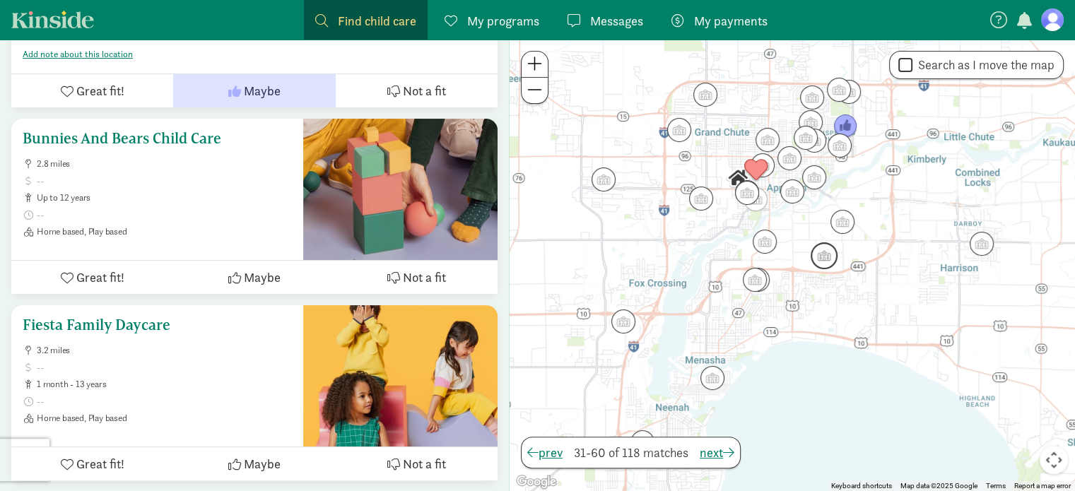
scroll to position [5624, 0]
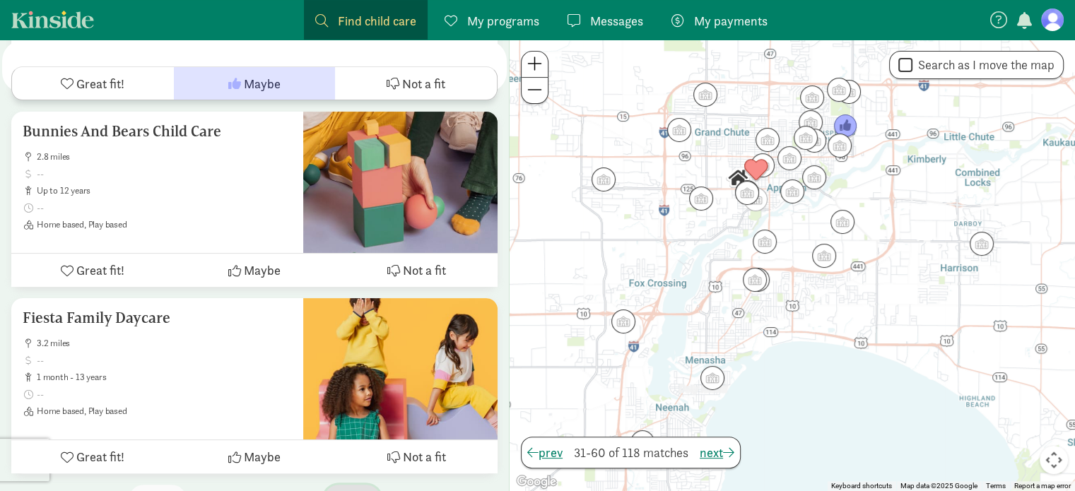
click at [340, 490] on span "next" at bounding box center [352, 499] width 35 height 19
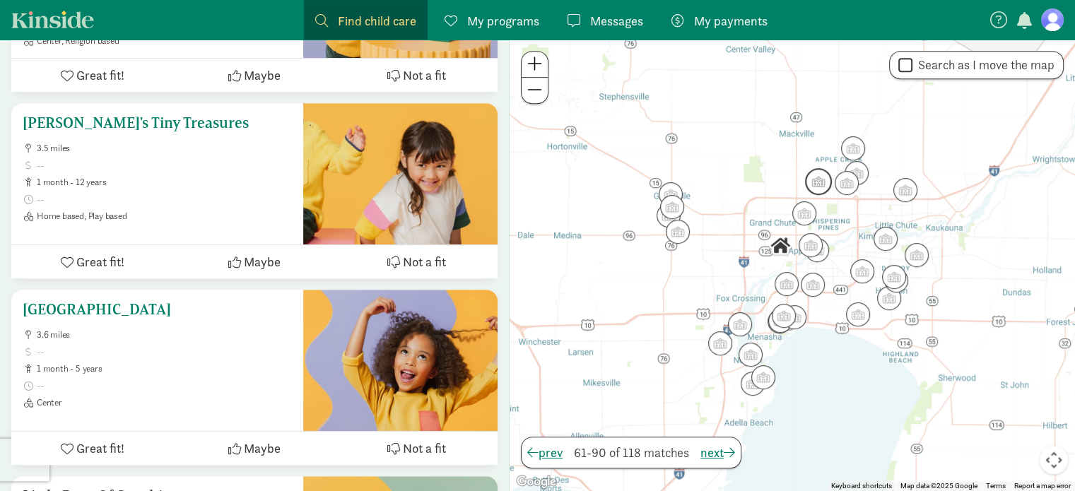
scroll to position [636, 0]
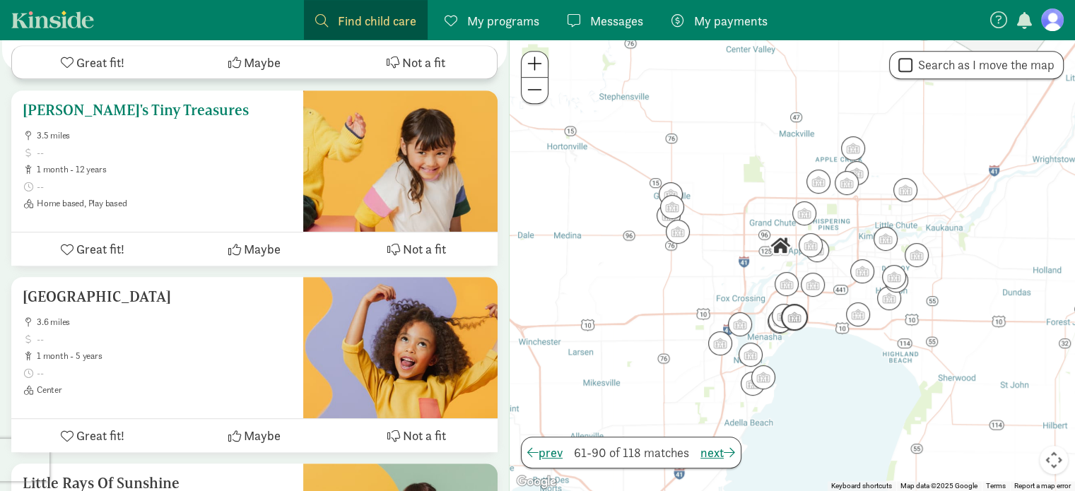
click at [122, 102] on h5 "[PERSON_NAME]'s Tiny Treasures" at bounding box center [157, 110] width 269 height 17
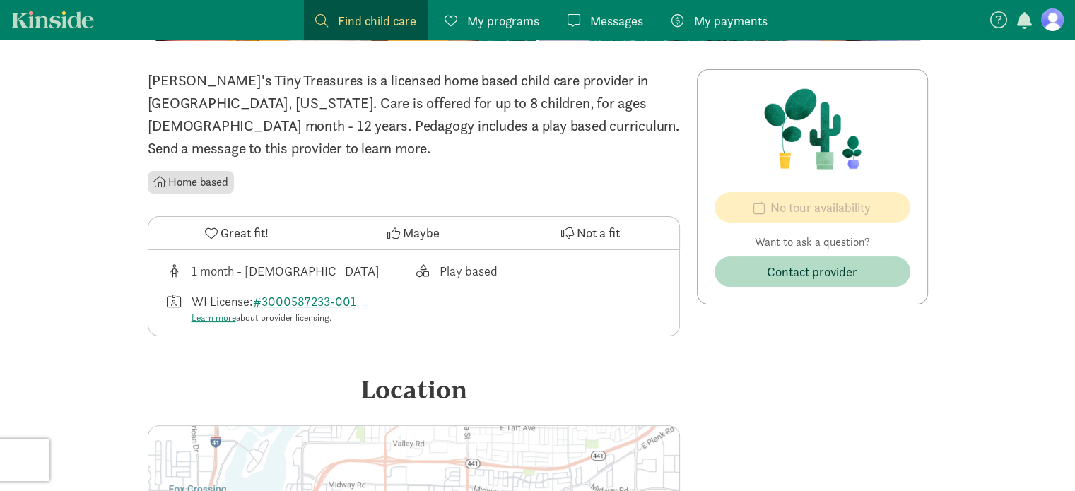
scroll to position [274, 0]
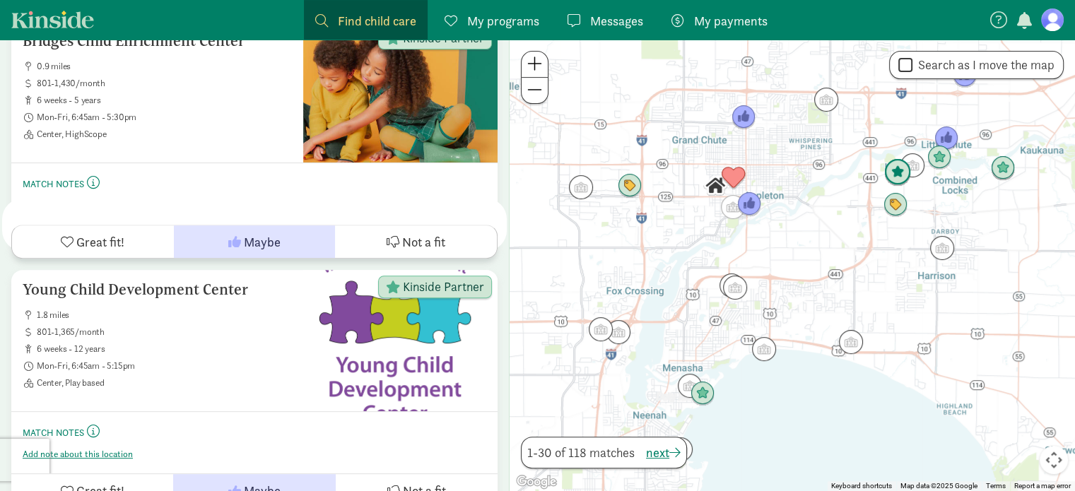
scroll to position [203, 0]
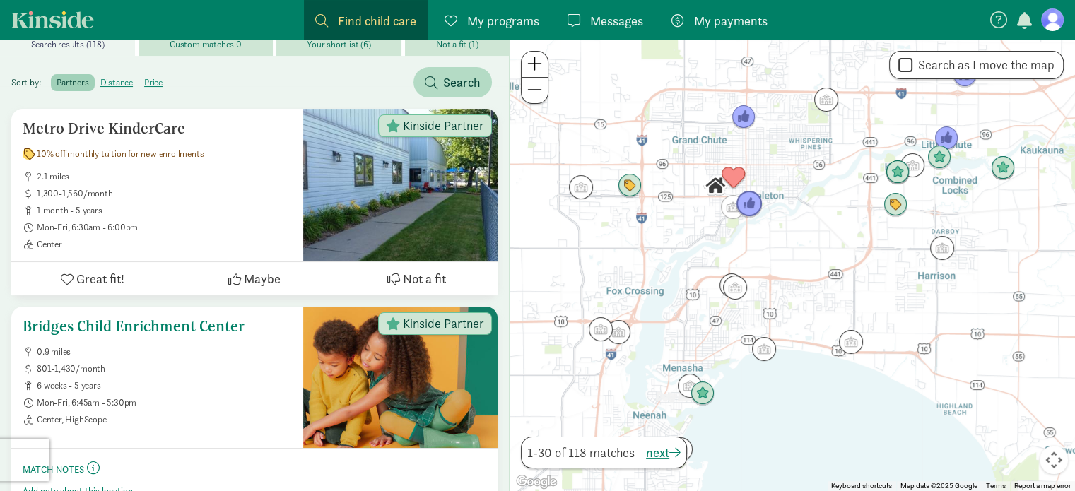
click at [123, 319] on h5 "Bridges Child Enrichment Center" at bounding box center [157, 326] width 269 height 17
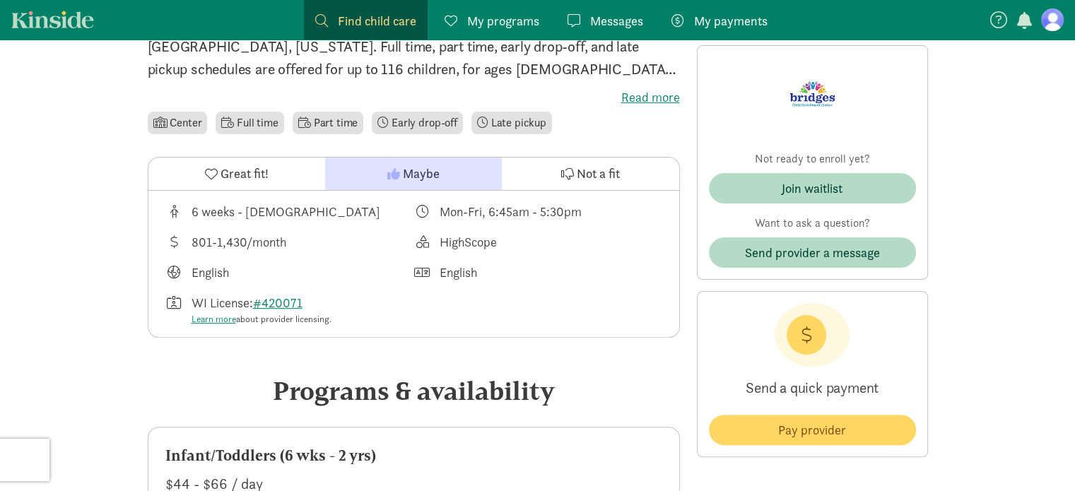
scroll to position [707, 0]
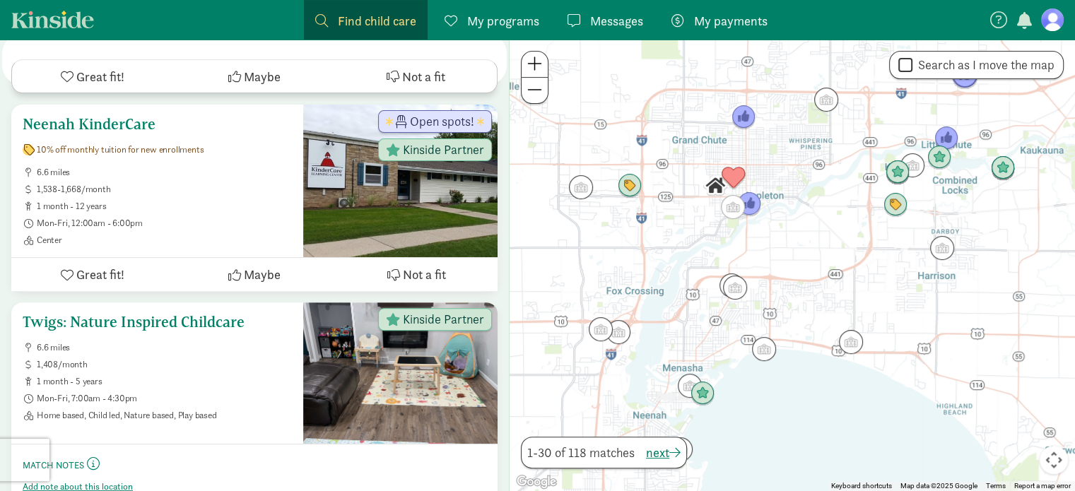
scroll to position [5845, 0]
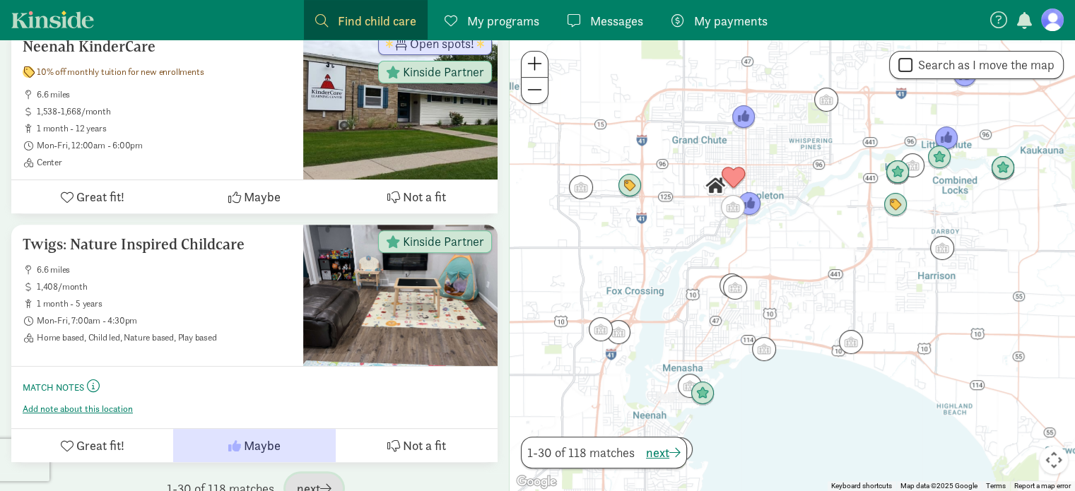
click at [321, 479] on span "next" at bounding box center [314, 488] width 35 height 19
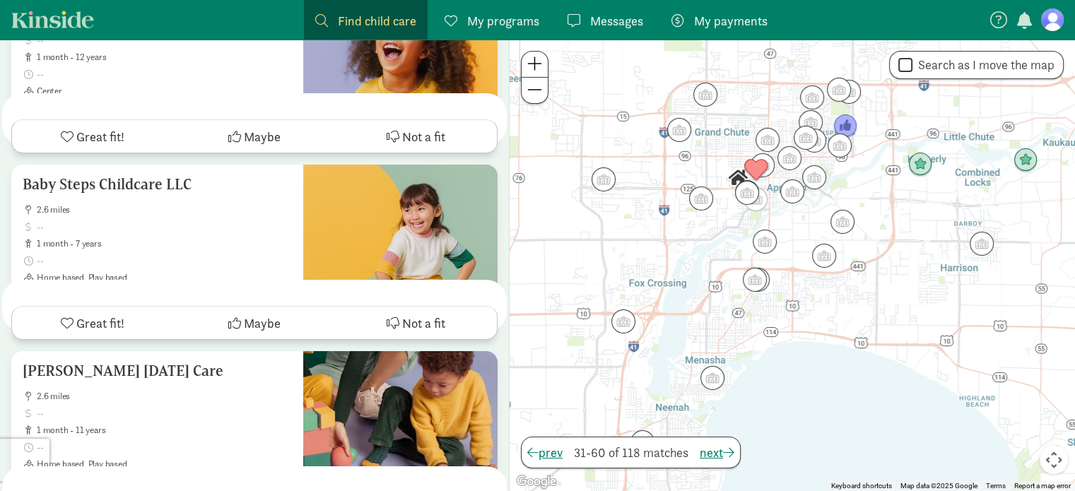
scroll to position [5624, 0]
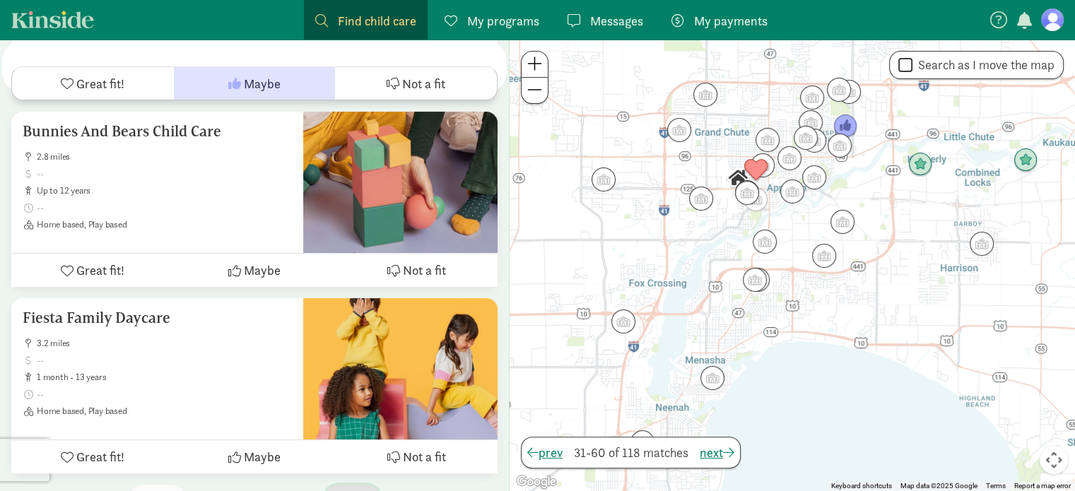
click at [360, 490] on span "next" at bounding box center [352, 499] width 35 height 19
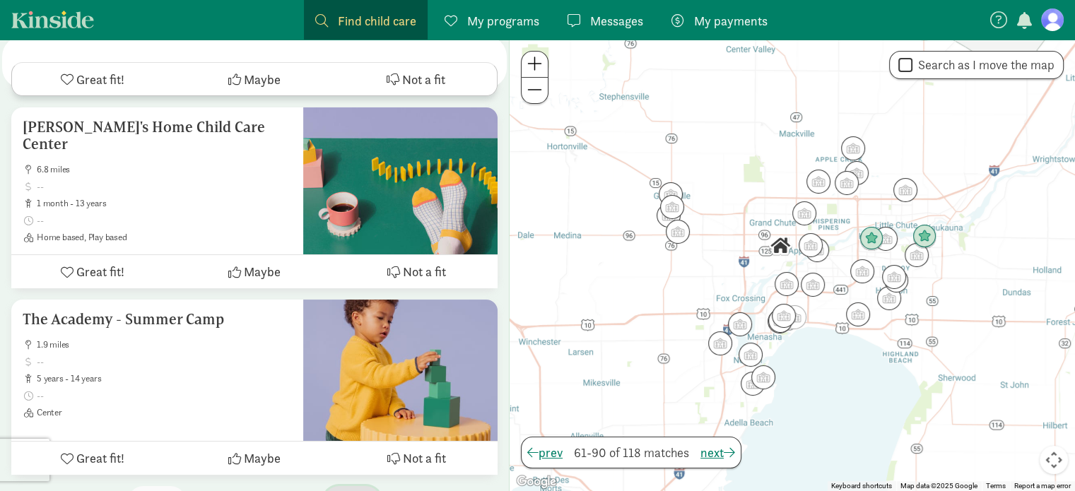
scroll to position [5495, 0]
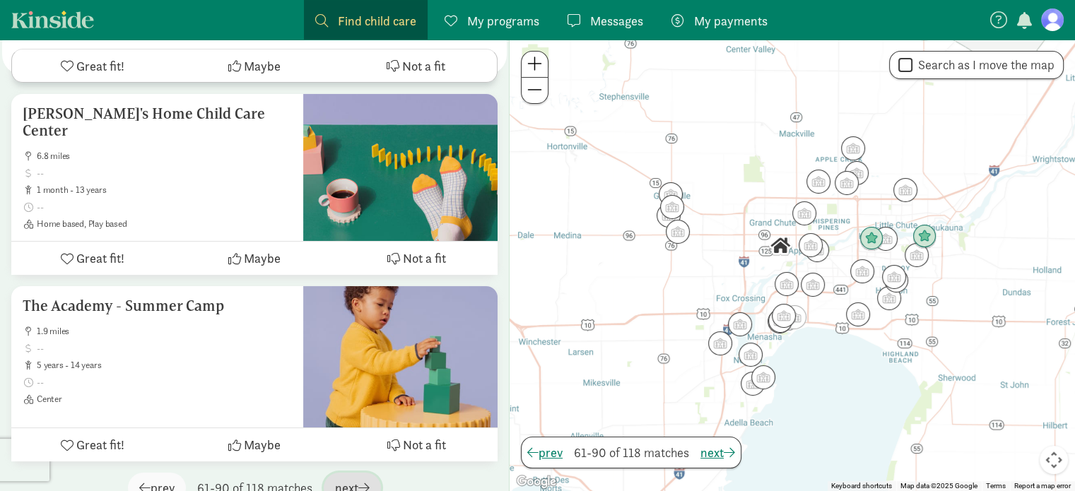
click at [336, 478] on span "next" at bounding box center [352, 487] width 35 height 19
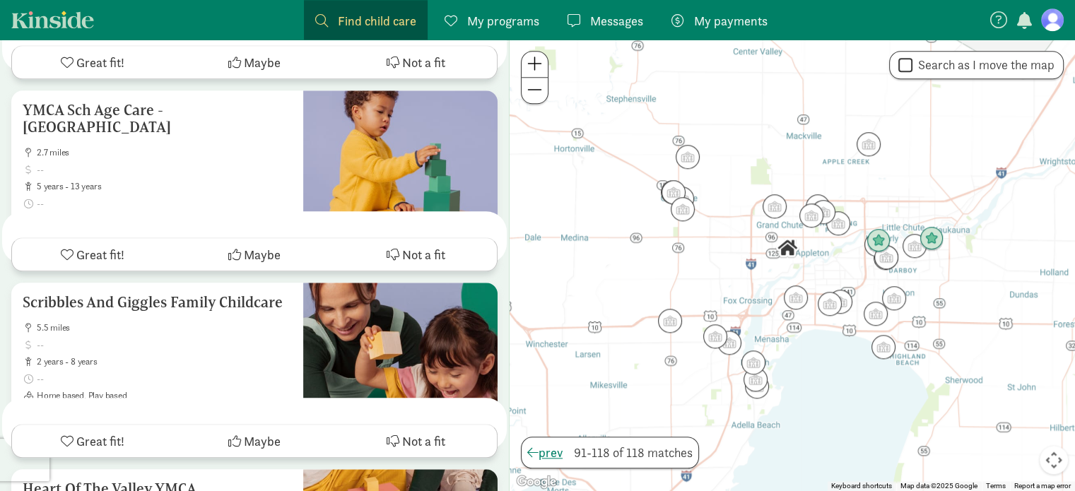
scroll to position [0, 0]
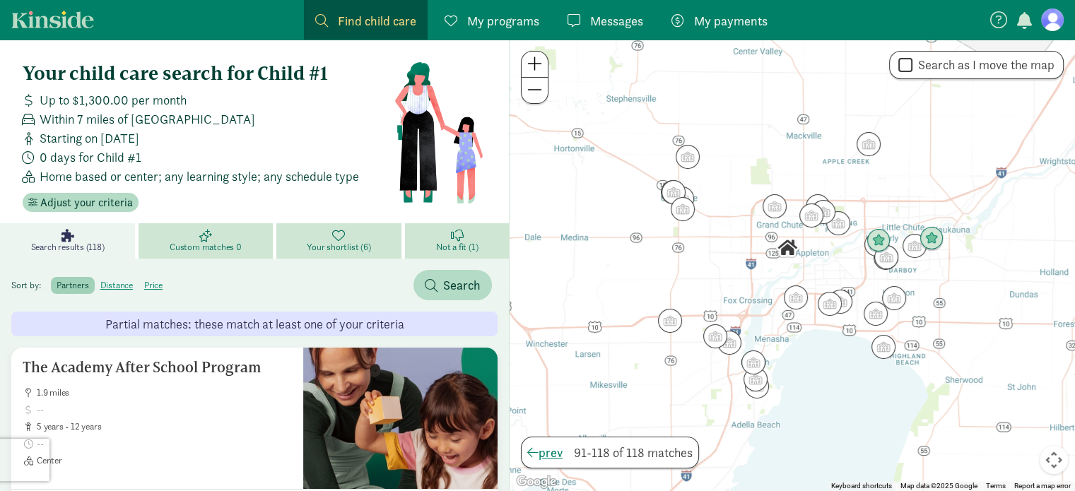
click at [80, 232] on link "Search results (118)" at bounding box center [69, 240] width 139 height 35
click at [368, 245] on span "Your shortlist (6)" at bounding box center [339, 247] width 64 height 11
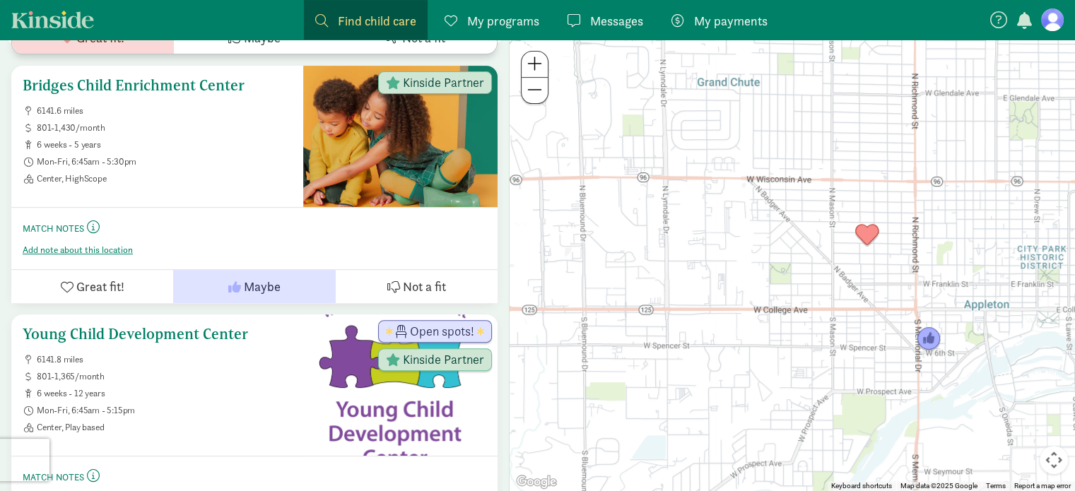
scroll to position [636, 0]
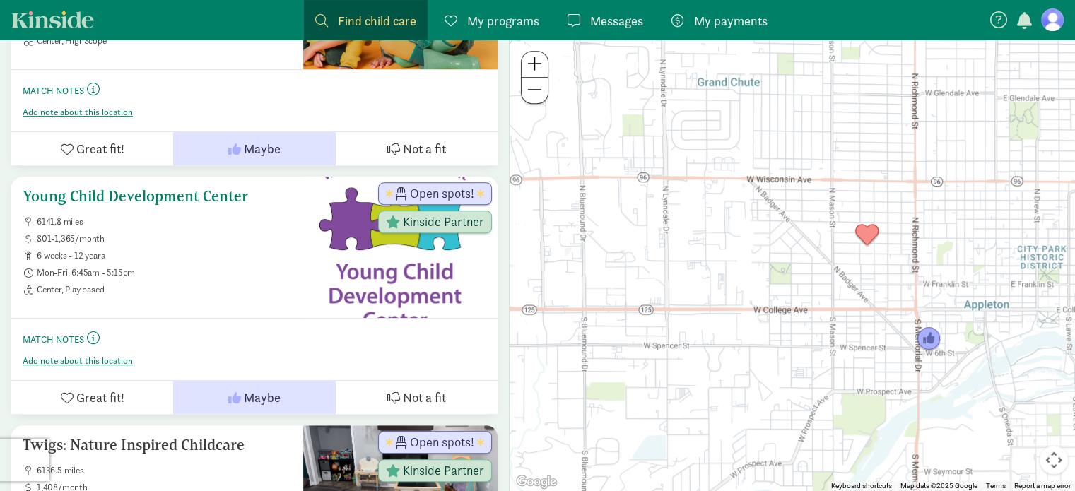
click at [161, 188] on h5 "Young Child Development Center" at bounding box center [157, 196] width 269 height 17
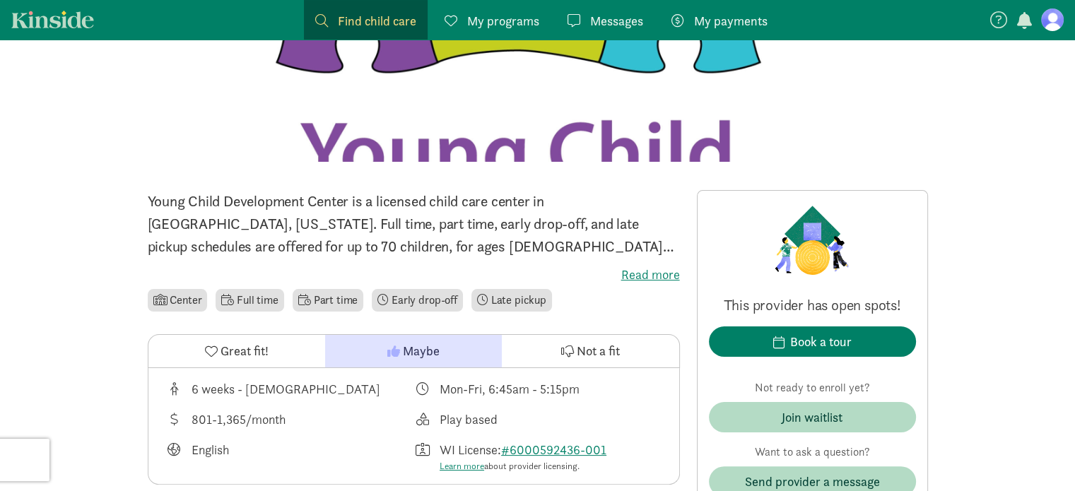
scroll to position [283, 0]
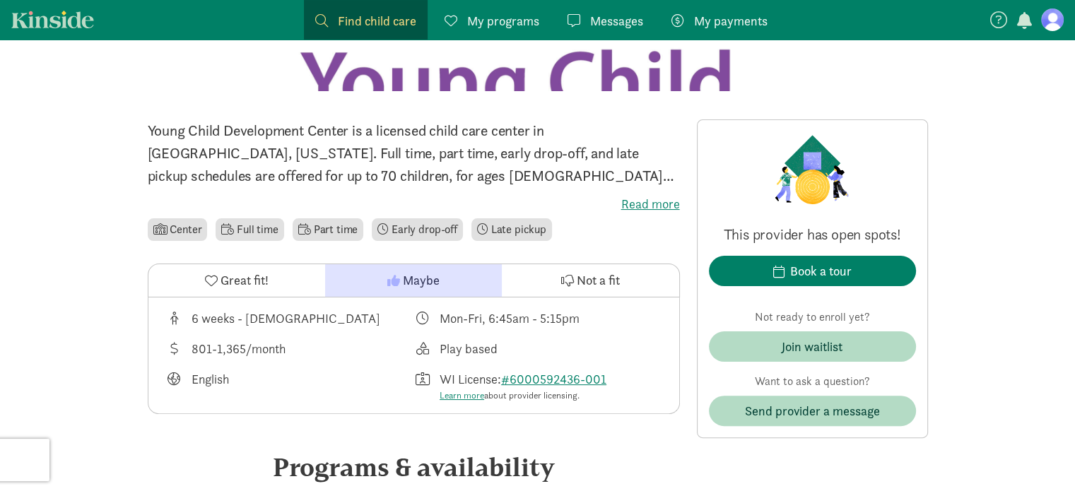
click at [639, 201] on label "Read more" at bounding box center [414, 204] width 532 height 17
click at [0, 0] on input "Read more" at bounding box center [0, 0] width 0 height 0
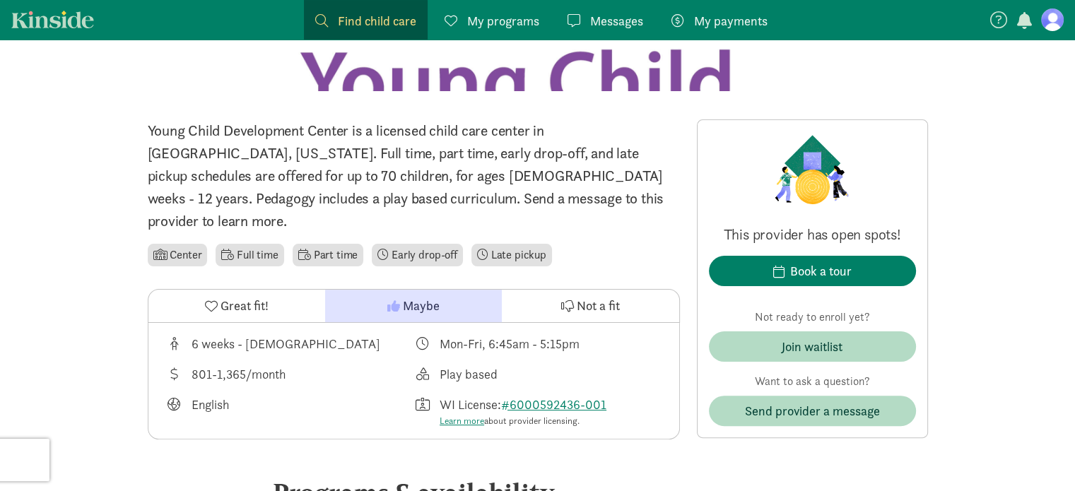
click at [351, 11] on span "Find child care" at bounding box center [377, 20] width 78 height 19
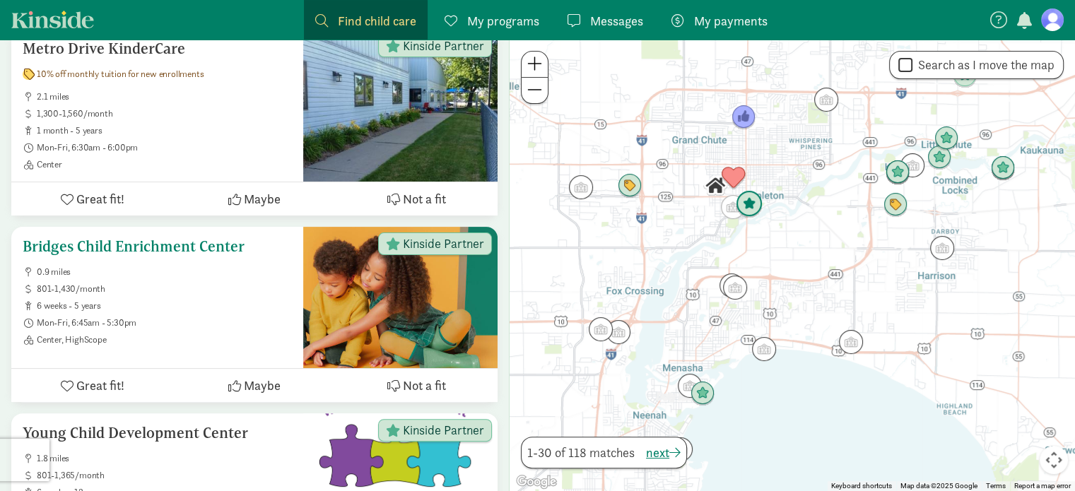
scroll to position [141, 0]
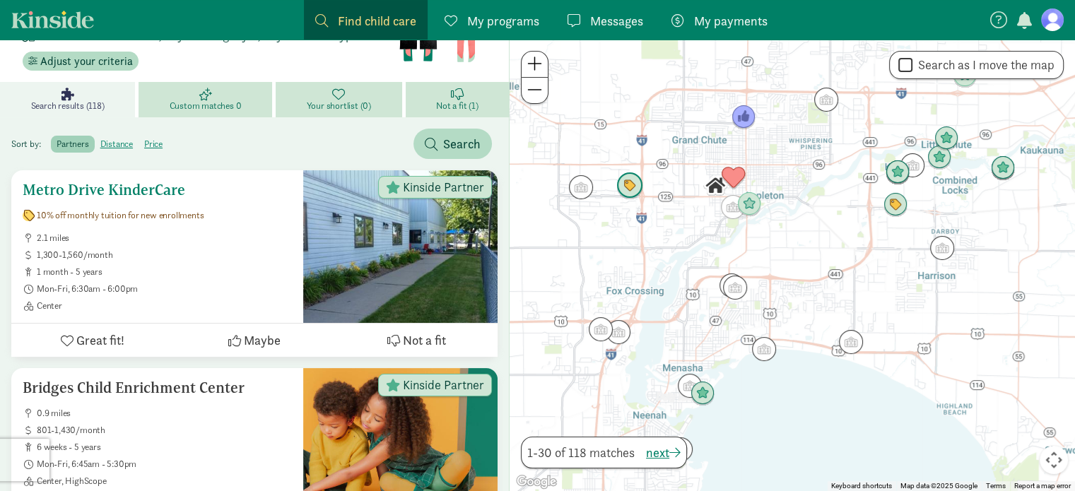
click at [129, 189] on h5 "Metro Drive KinderCare" at bounding box center [157, 190] width 269 height 17
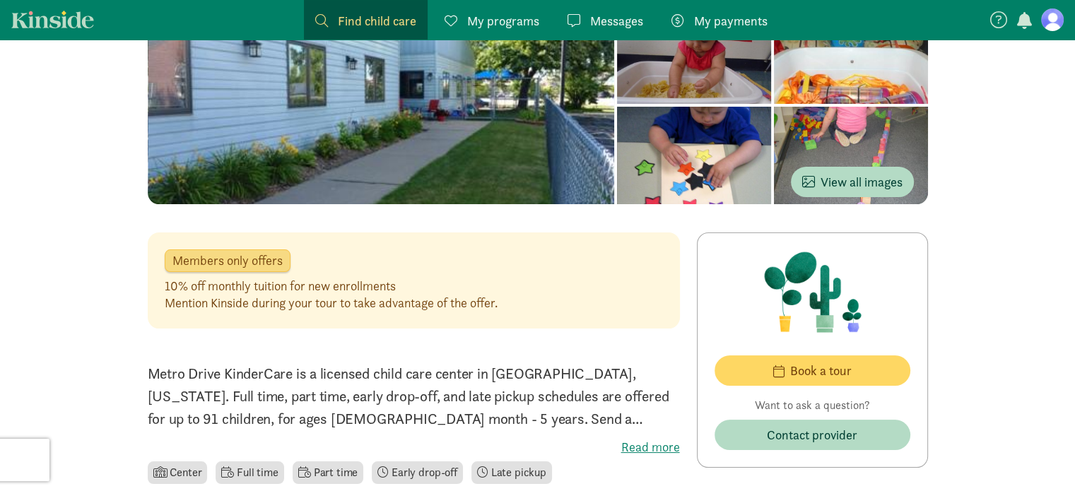
scroll to position [353, 0]
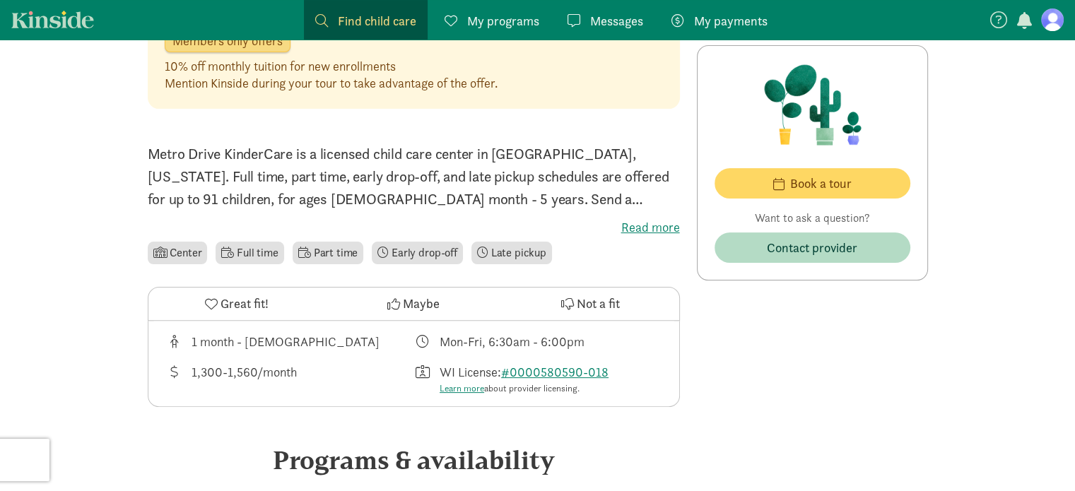
click at [639, 232] on label "Read more" at bounding box center [414, 227] width 532 height 17
click at [0, 0] on input "Read more" at bounding box center [0, 0] width 0 height 0
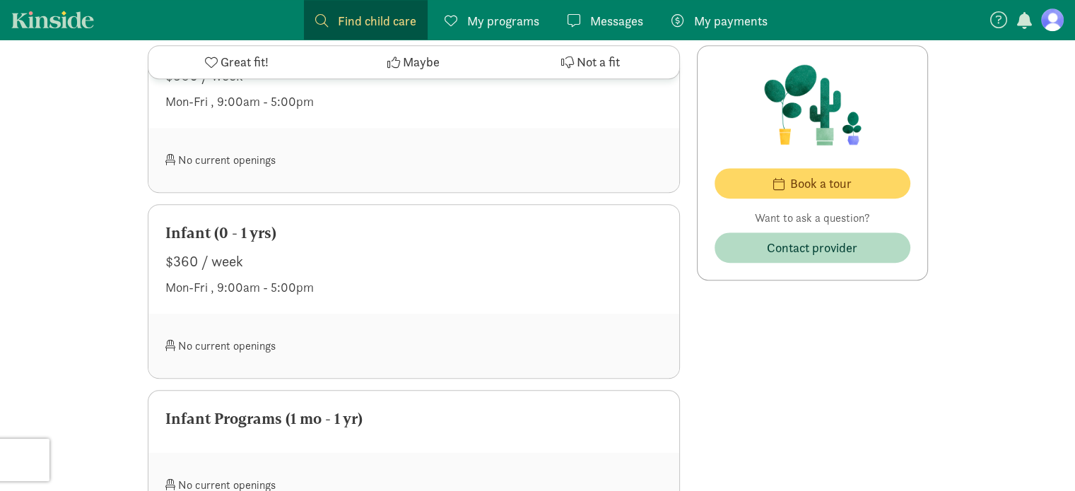
scroll to position [1060, 0]
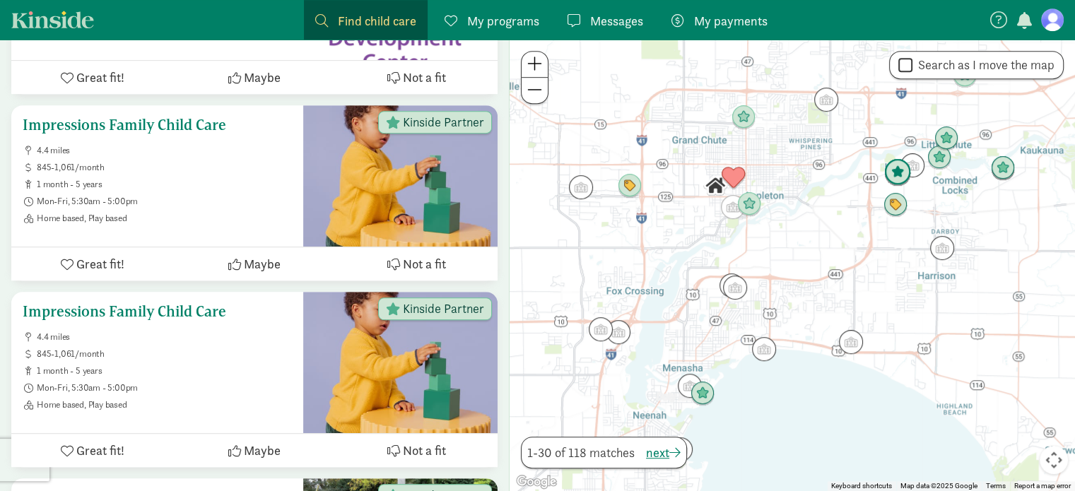
scroll to position [840, 0]
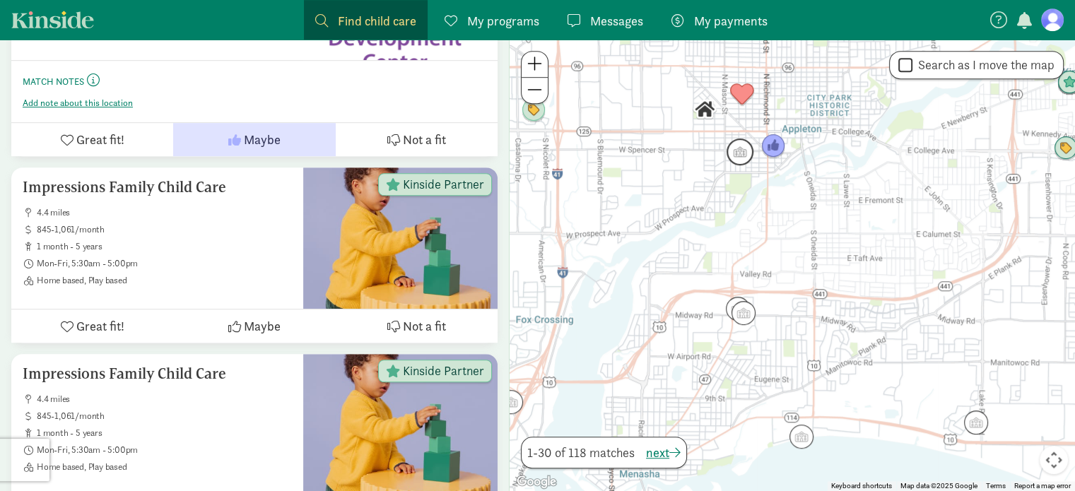
click at [737, 152] on img "Click to see details" at bounding box center [740, 152] width 27 height 27
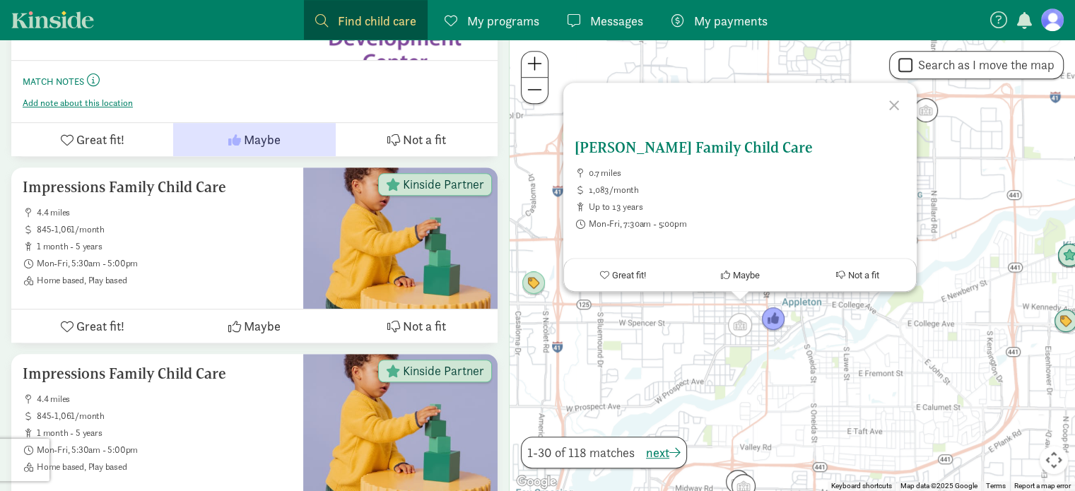
click at [674, 149] on h5 "[PERSON_NAME] Family Child Care" at bounding box center [740, 147] width 331 height 17
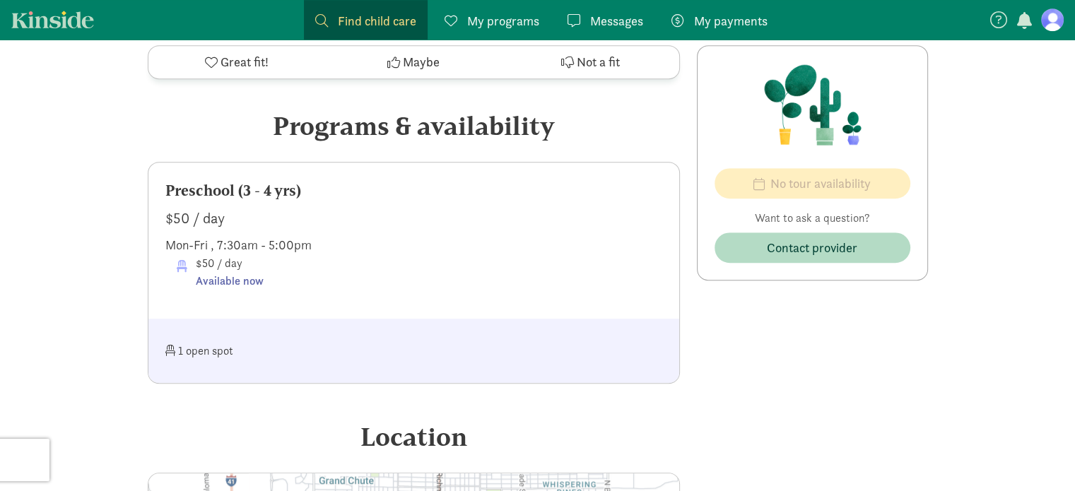
scroll to position [353, 0]
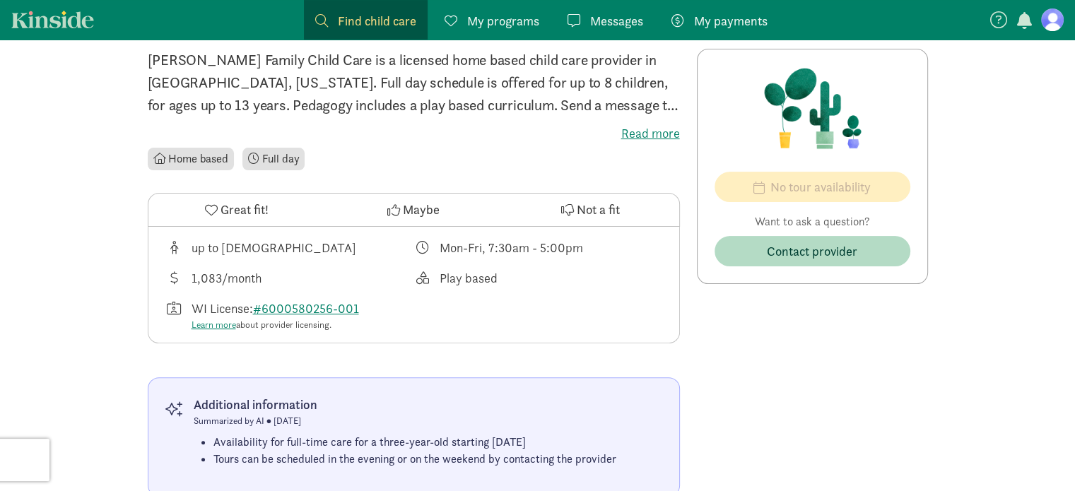
click at [645, 129] on label "Read more" at bounding box center [414, 133] width 532 height 17
click at [0, 0] on input "Read more" at bounding box center [0, 0] width 0 height 0
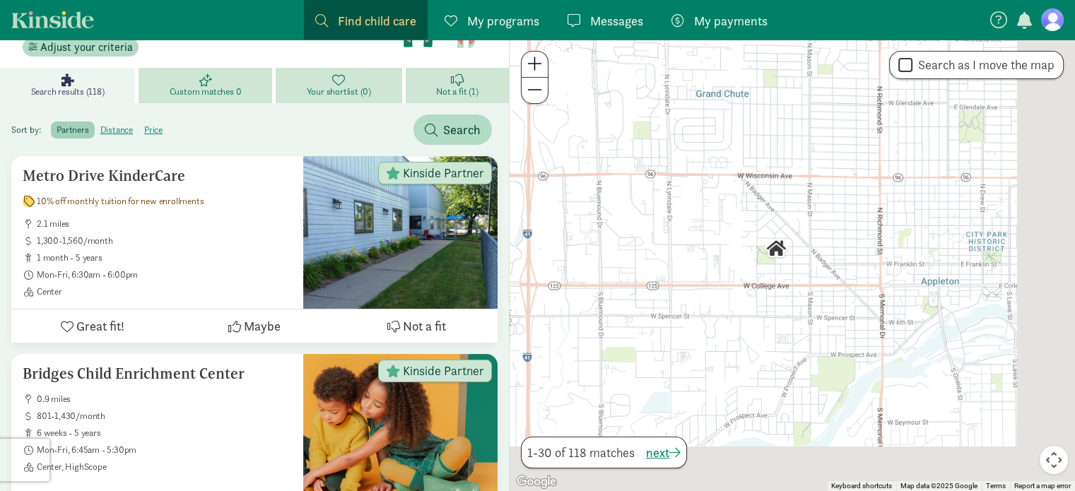
scroll to position [353, 0]
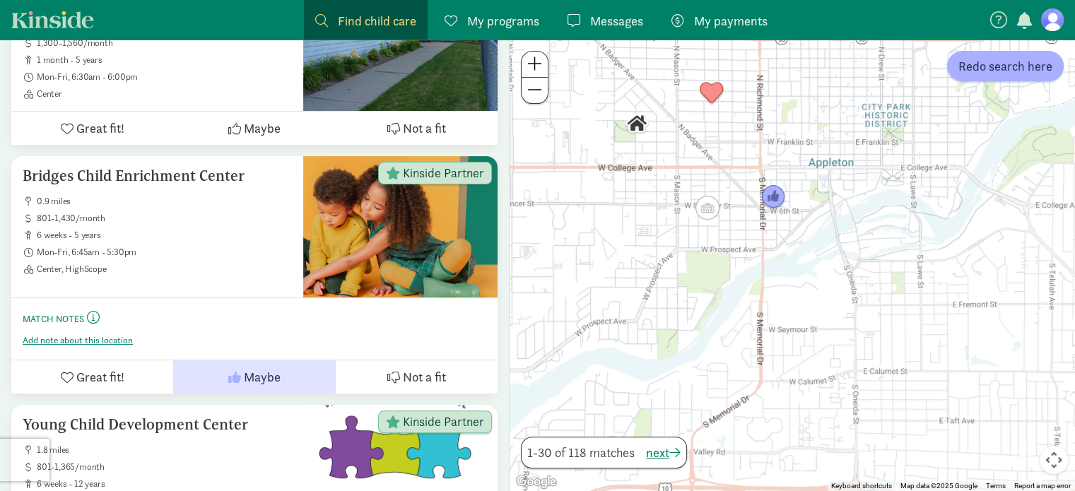
drag, startPoint x: 729, startPoint y: 189, endPoint x: 862, endPoint y: 370, distance: 224.5
click at [862, 370] on div at bounding box center [792, 266] width 565 height 452
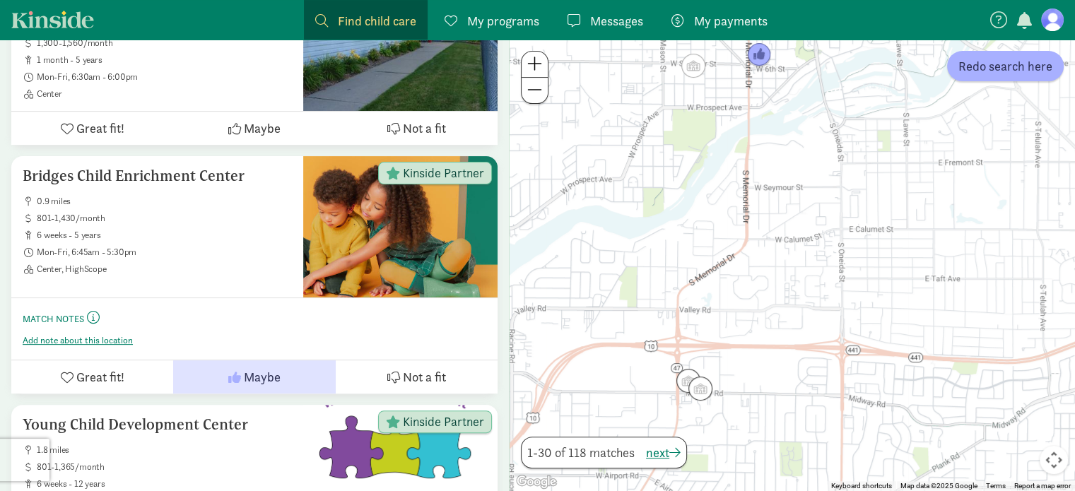
drag, startPoint x: 843, startPoint y: 413, endPoint x: 815, endPoint y: 252, distance: 163.6
click at [814, 253] on div at bounding box center [792, 266] width 565 height 452
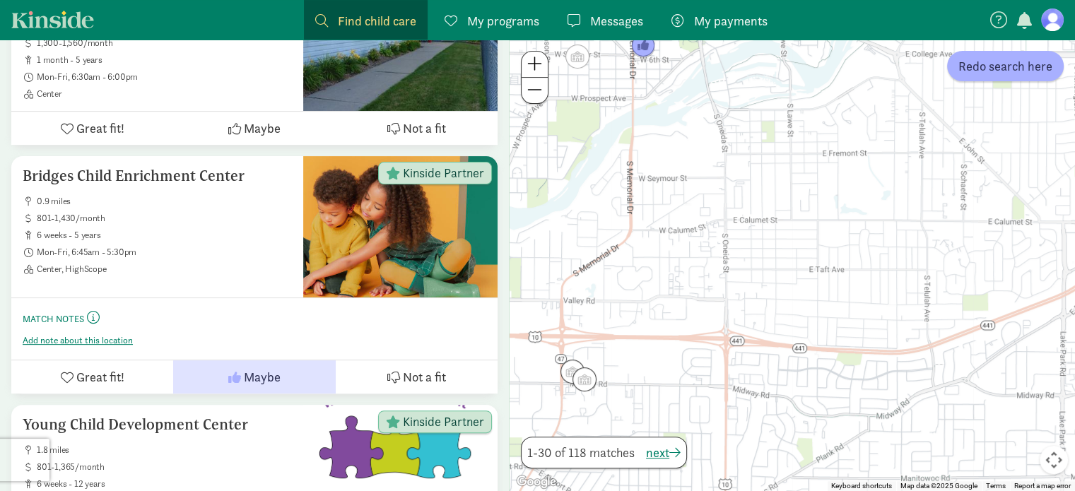
drag, startPoint x: 912, startPoint y: 287, endPoint x: 792, endPoint y: 276, distance: 120.7
click at [795, 277] on div at bounding box center [792, 266] width 565 height 452
click at [582, 382] on img "Click to see details" at bounding box center [582, 378] width 27 height 27
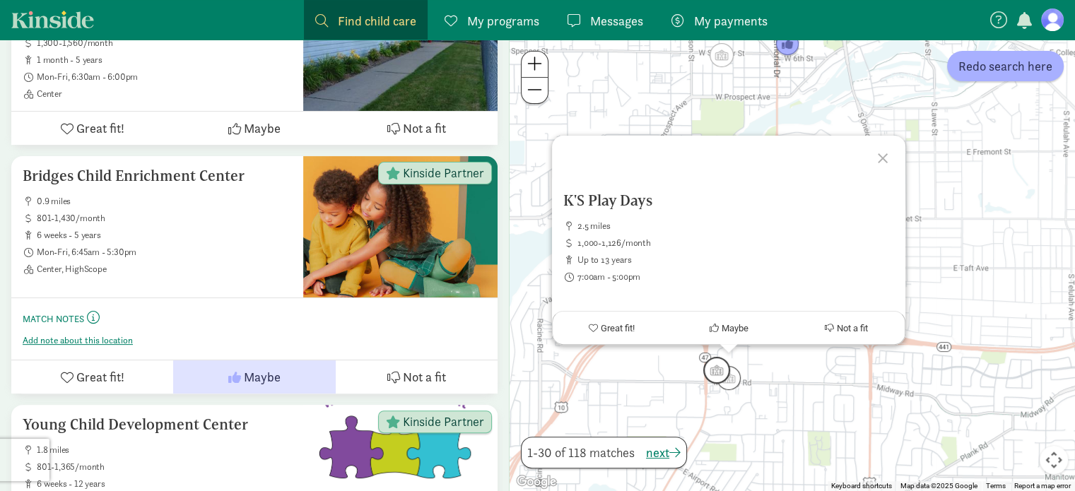
click at [710, 365] on img "Click to see details" at bounding box center [716, 370] width 27 height 27
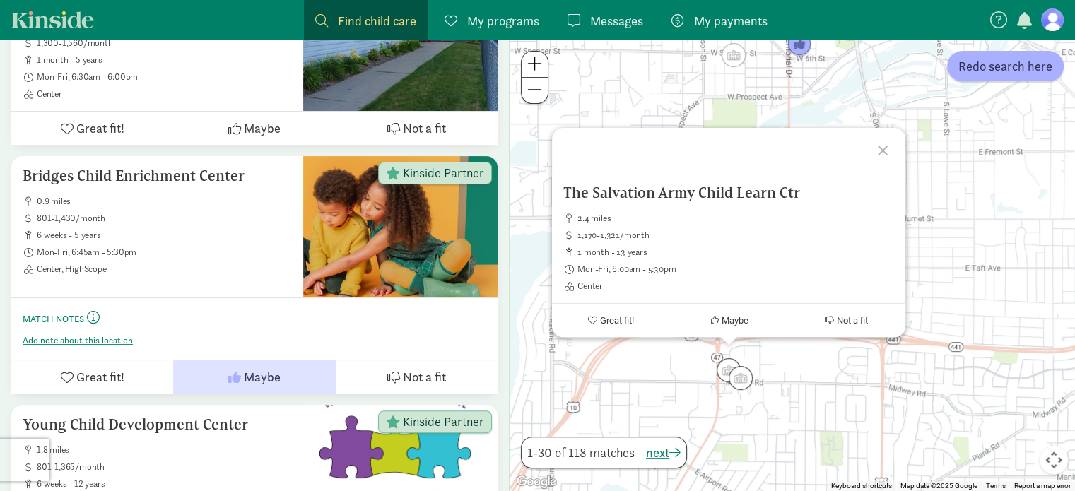
click at [846, 380] on div "To navigate, press the arrow keys. The Salvation Army Child Learn Ctr 2.4 miles…" at bounding box center [792, 266] width 565 height 452
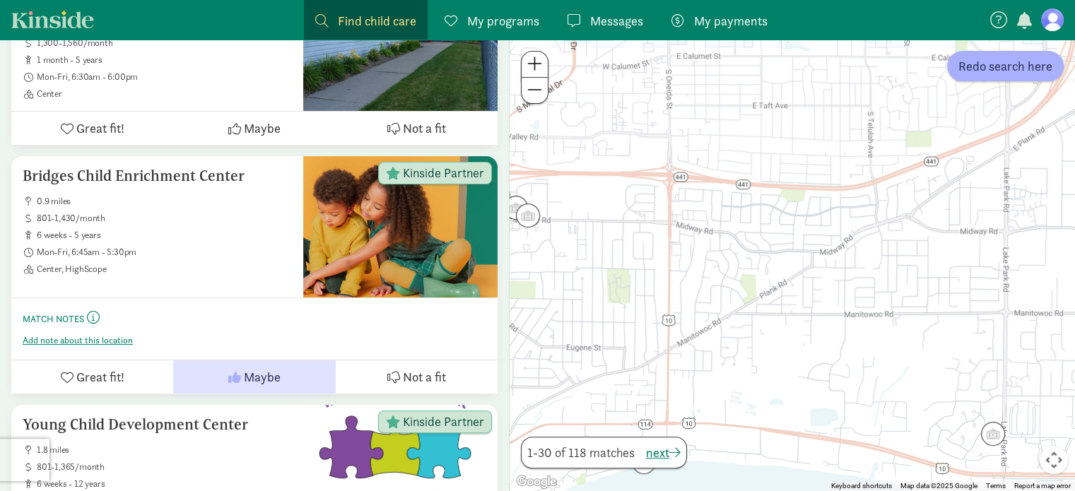
drag, startPoint x: 967, startPoint y: 337, endPoint x: 753, endPoint y: 174, distance: 269.3
click at [753, 174] on div at bounding box center [792, 266] width 565 height 452
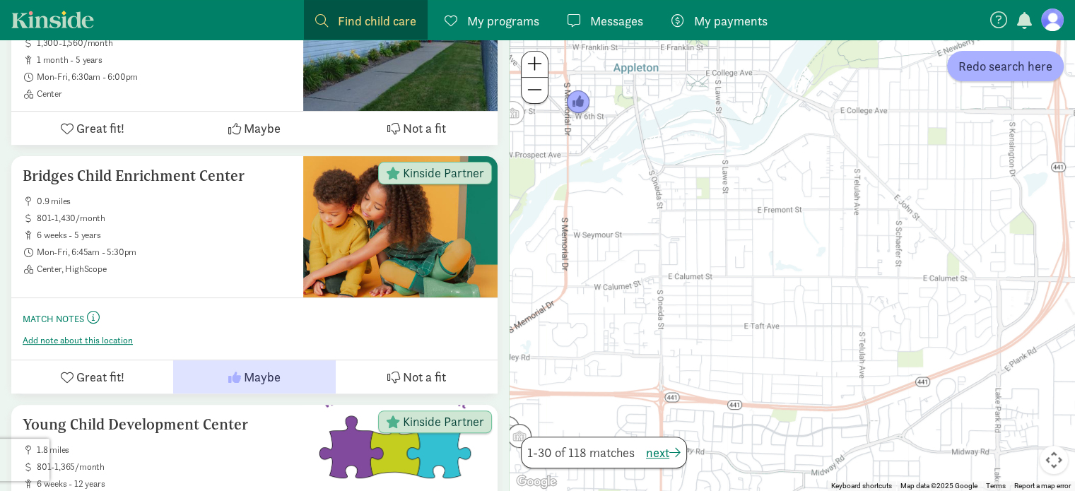
drag, startPoint x: 903, startPoint y: 278, endPoint x: 901, endPoint y: 478, distance: 200.0
click at [902, 483] on div "Keyboard shortcuts Map Data Map data ©2025 Google Map data ©2025 Google 500 m C…" at bounding box center [792, 266] width 565 height 452
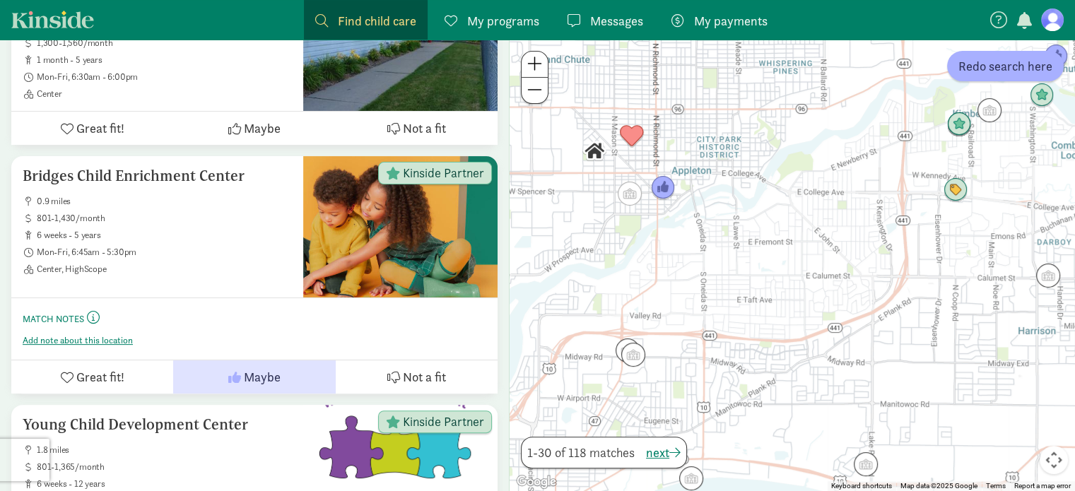
drag, startPoint x: 837, startPoint y: 312, endPoint x: 770, endPoint y: 276, distance: 75.2
click at [770, 276] on div at bounding box center [792, 266] width 565 height 452
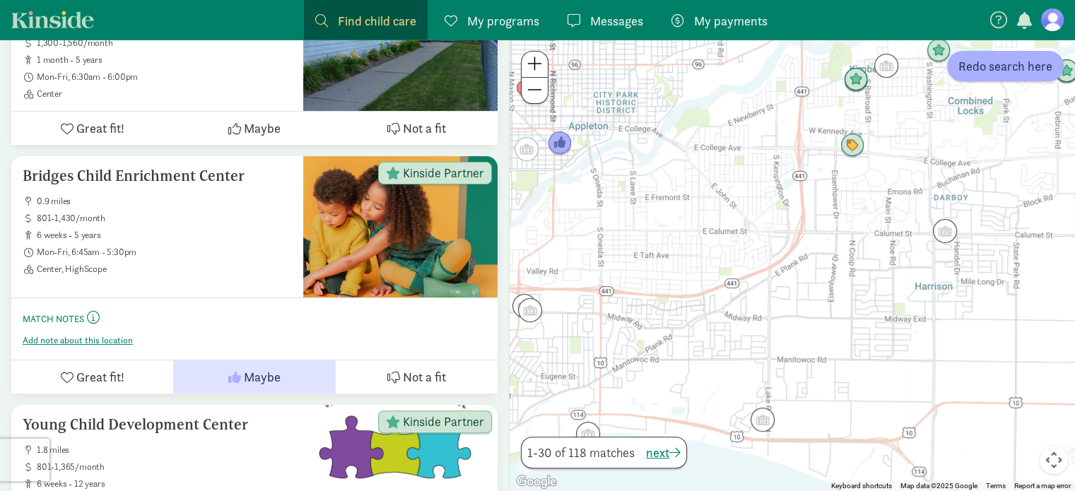
drag, startPoint x: 970, startPoint y: 340, endPoint x: 835, endPoint y: 293, distance: 142.8
click at [859, 290] on div at bounding box center [792, 266] width 565 height 452
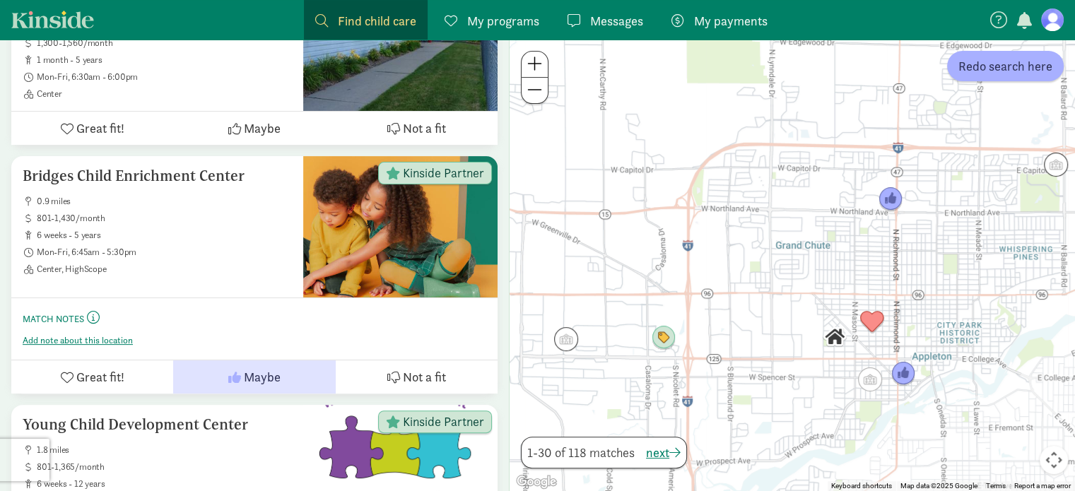
drag, startPoint x: 698, startPoint y: 229, endPoint x: 1043, endPoint y: 460, distance: 415.2
click at [1043, 460] on div "Keyboard shortcuts Map Data Map data ©2025 Google Map data ©2025 Google 1 km Cl…" at bounding box center [792, 266] width 565 height 452
click at [565, 329] on img "Click to see details" at bounding box center [566, 339] width 27 height 27
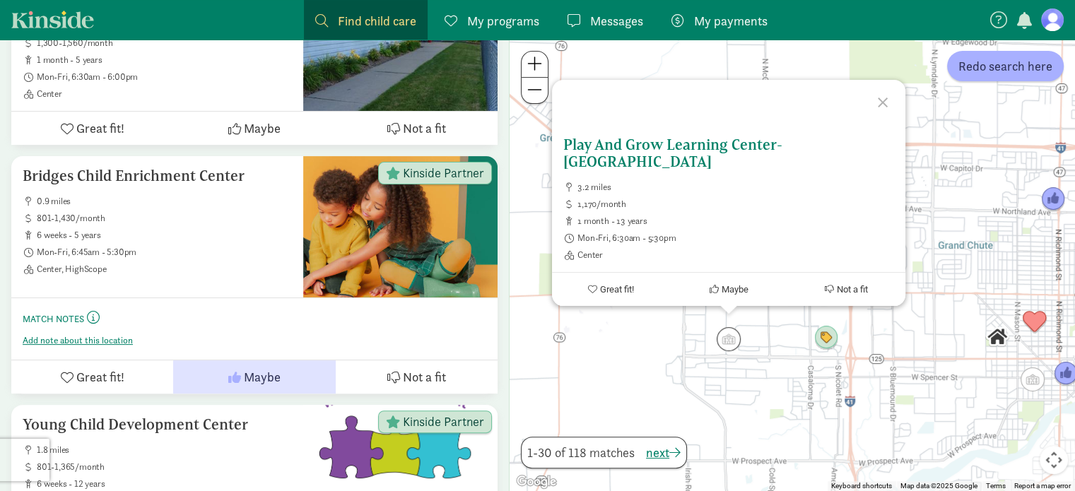
click at [669, 163] on h5 "Play And Grow Learning Center-[GEOGRAPHIC_DATA]" at bounding box center [728, 153] width 331 height 34
